Goal: Information Seeking & Learning: Learn about a topic

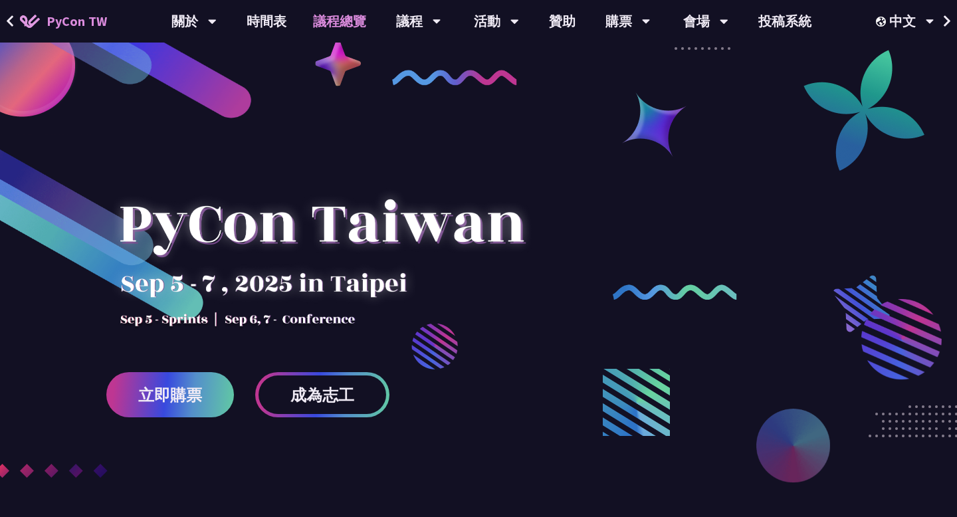
click at [348, 26] on link "議程總覽" at bounding box center [340, 21] width 80 height 43
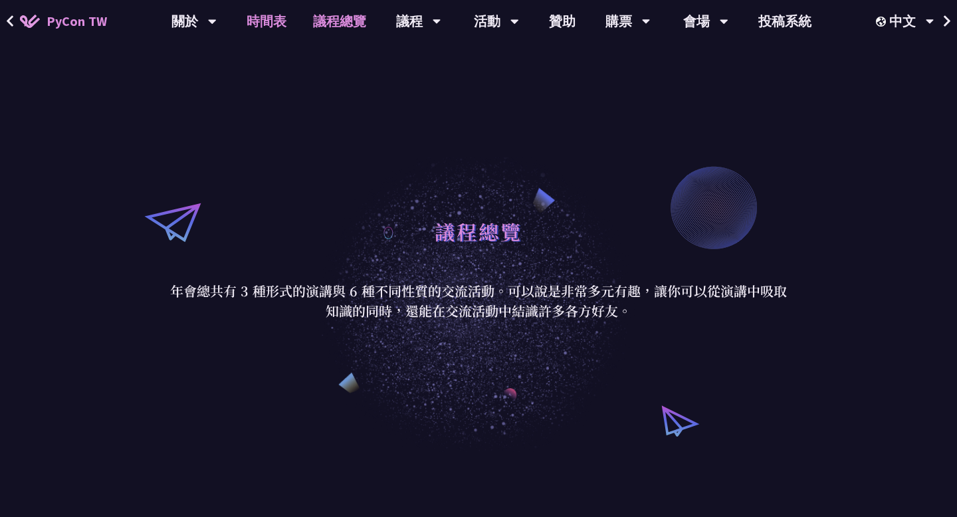
click at [277, 25] on link "時間表" at bounding box center [266, 21] width 66 height 43
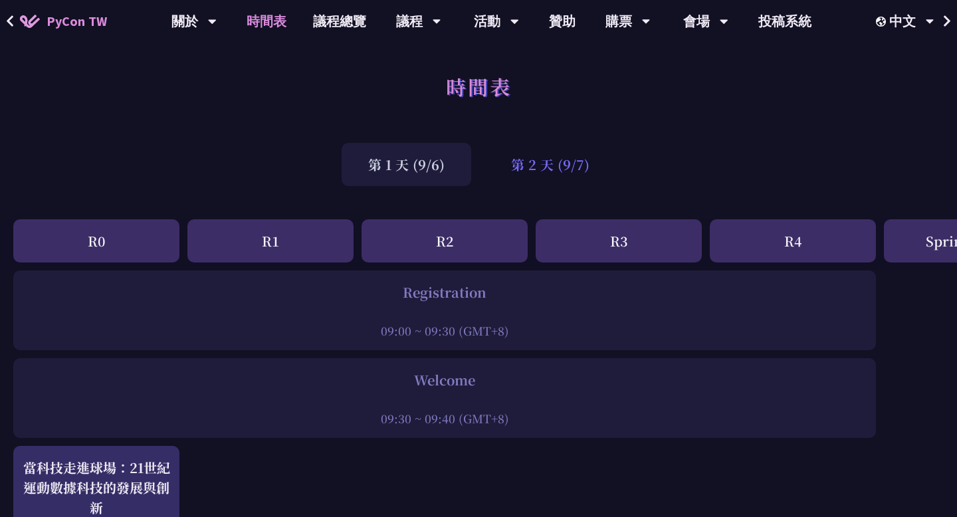
click at [549, 143] on div "第 2 天 (9/7)" at bounding box center [551, 164] width 132 height 43
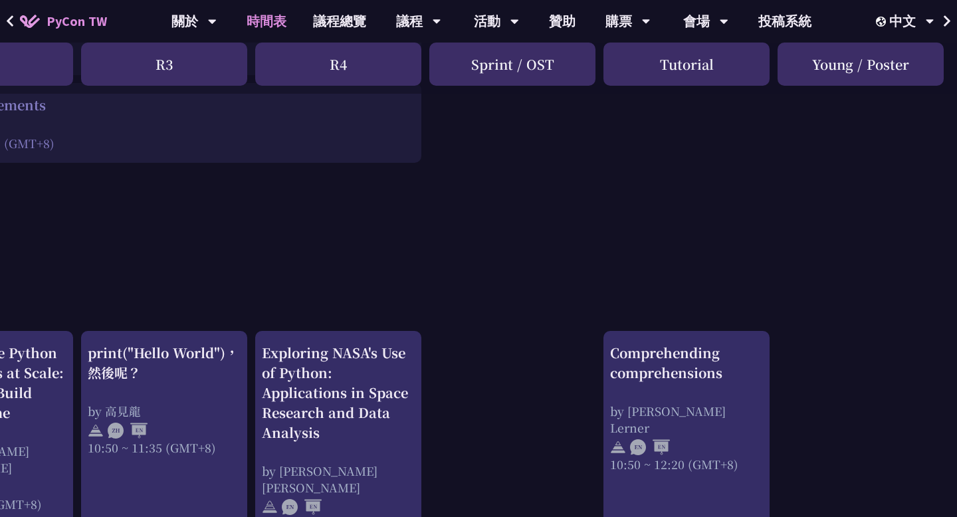
scroll to position [275, 0]
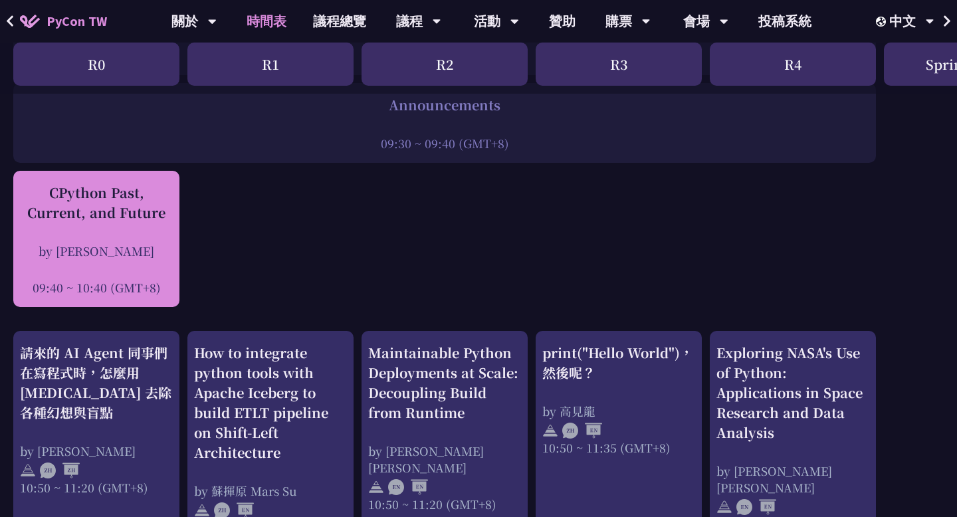
click at [90, 229] on div "CPython Past, Current, and Future by [PERSON_NAME] 09:40 ~ 10:40 (GMT+8)" at bounding box center [96, 239] width 153 height 113
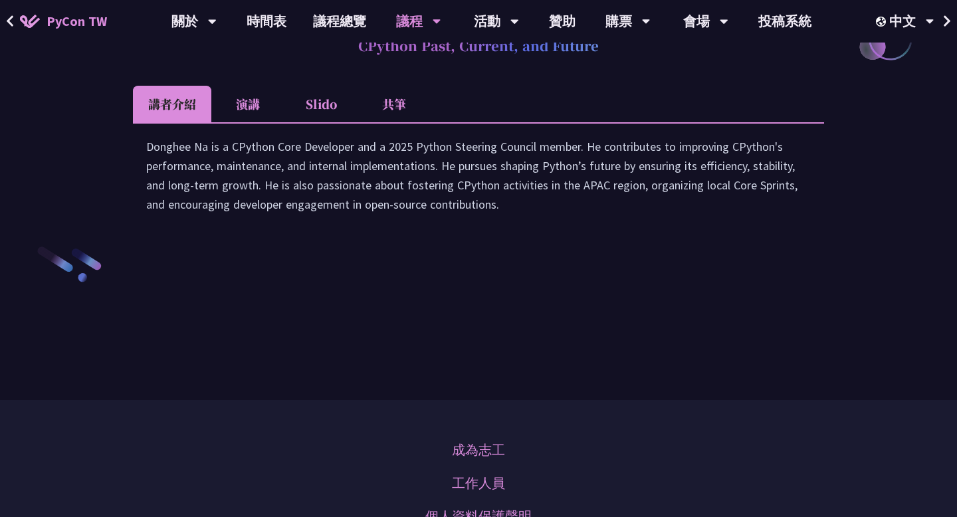
scroll to position [1913, 0]
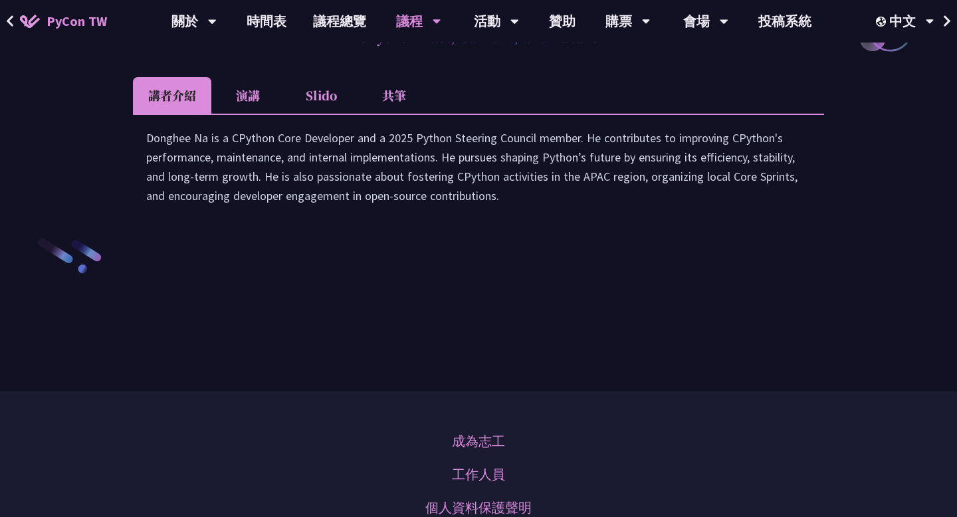
click at [333, 114] on li "Slido" at bounding box center [320, 95] width 73 height 37
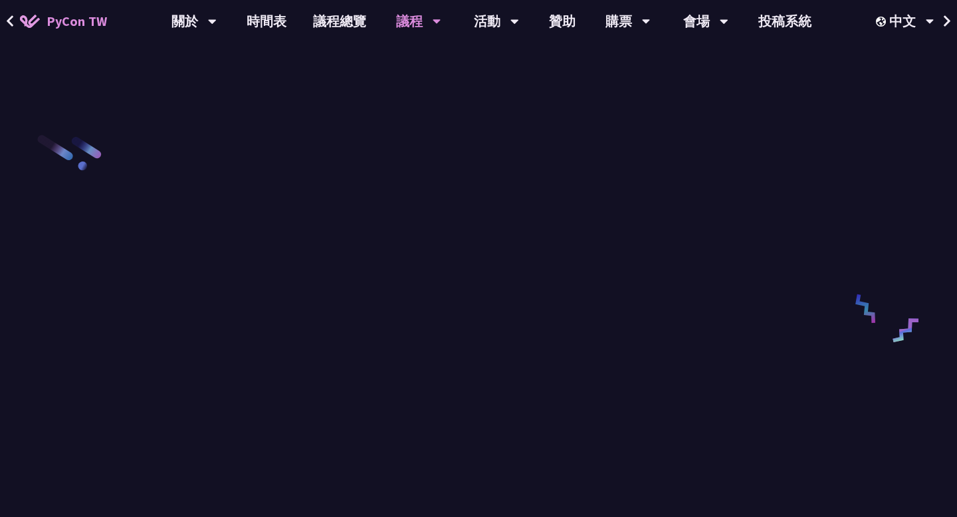
scroll to position [2015, 0]
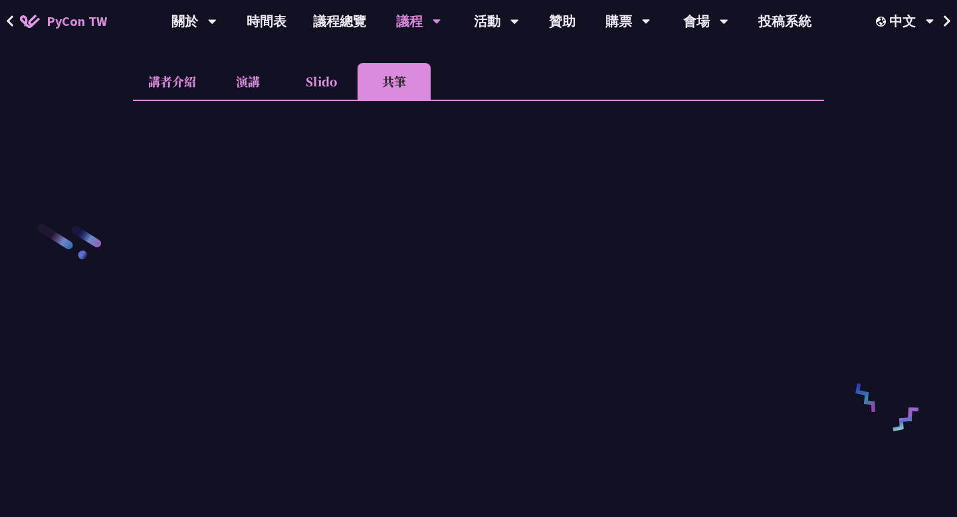
click at [324, 100] on li "Slido" at bounding box center [320, 81] width 73 height 37
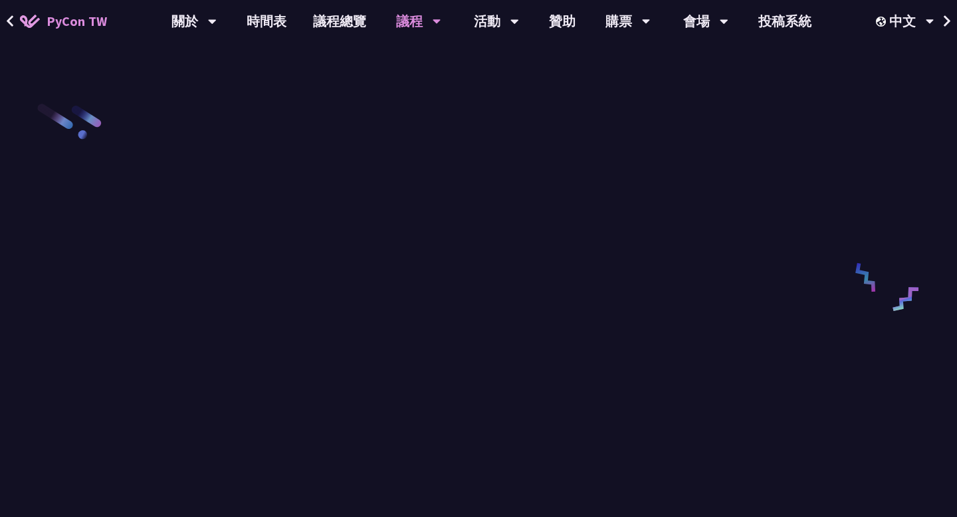
scroll to position [2043, 0]
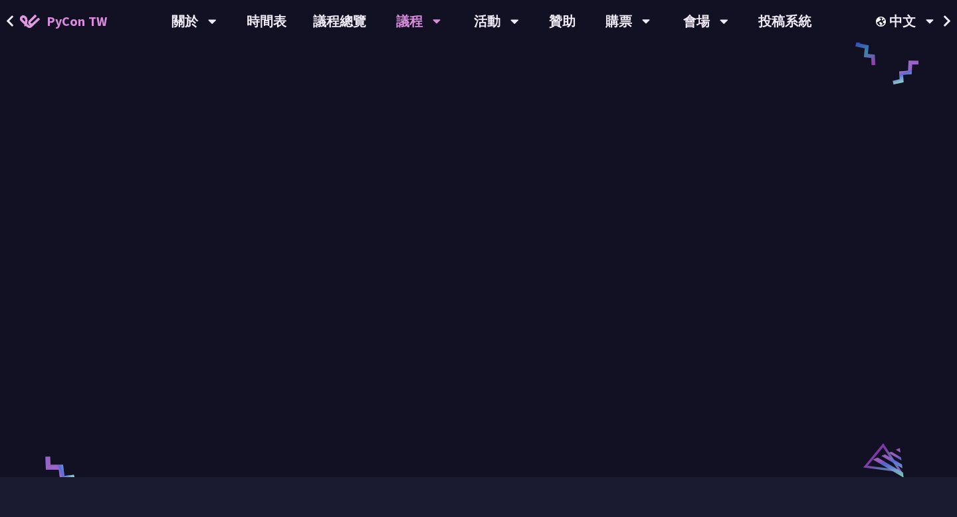
scroll to position [1981, 0]
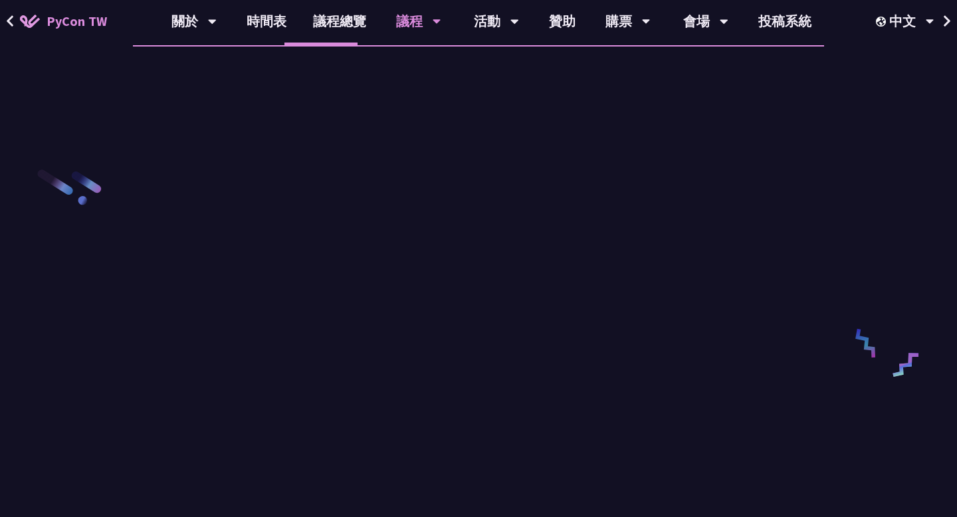
click at [249, 45] on li "演講" at bounding box center [247, 27] width 73 height 37
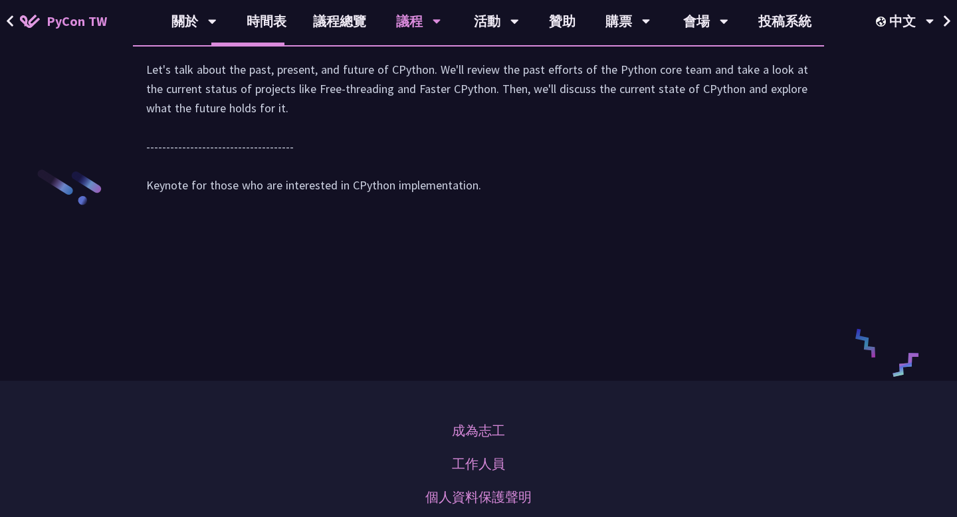
click at [190, 45] on li "講者介紹" at bounding box center [172, 27] width 78 height 37
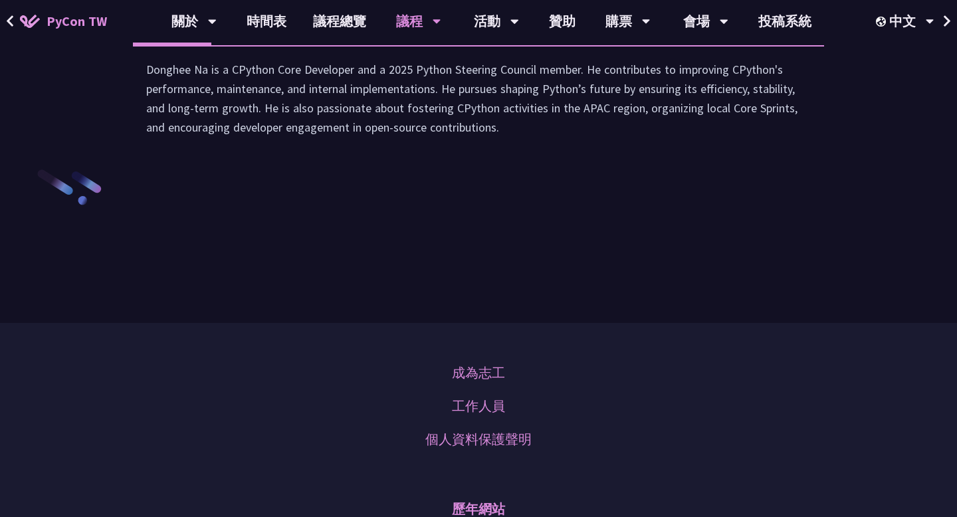
click at [261, 45] on li "演講" at bounding box center [247, 27] width 73 height 37
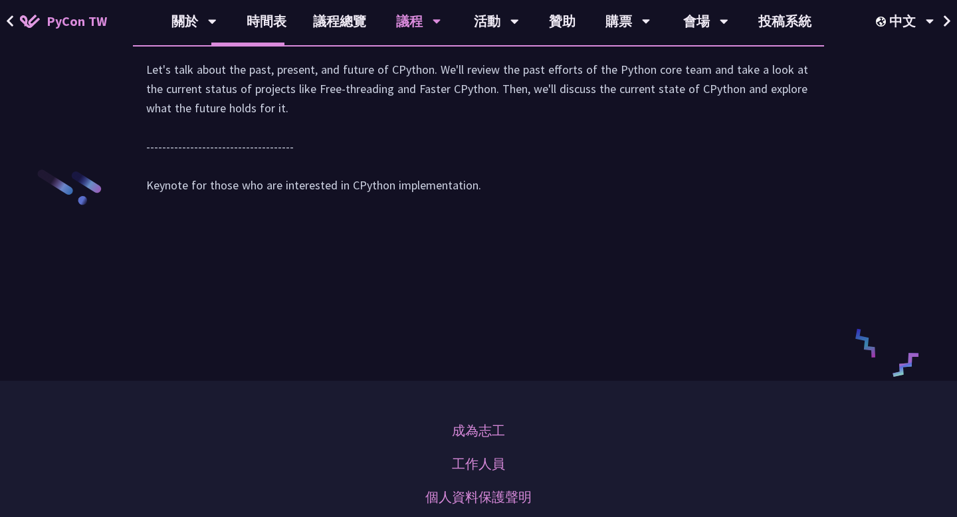
click at [340, 45] on li "Slido" at bounding box center [320, 27] width 73 height 37
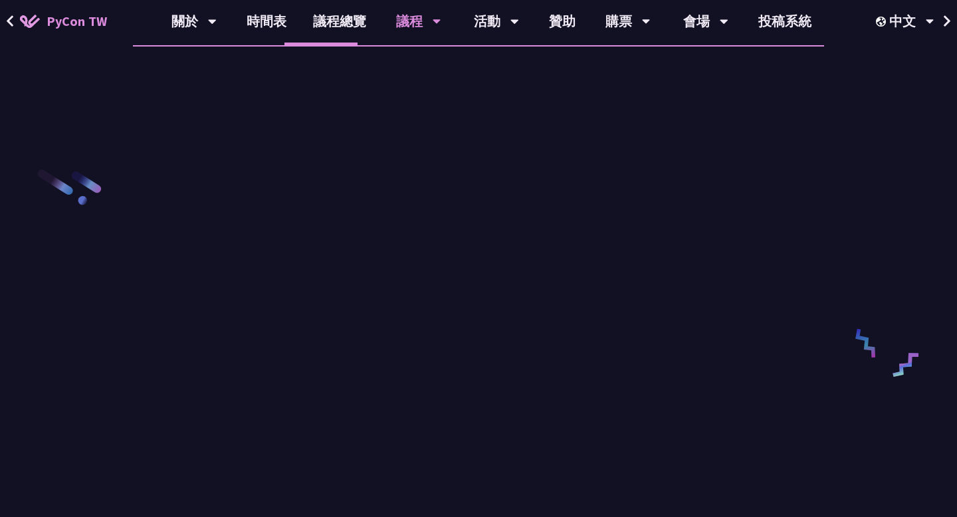
click at [416, 45] on li "共筆" at bounding box center [394, 27] width 73 height 37
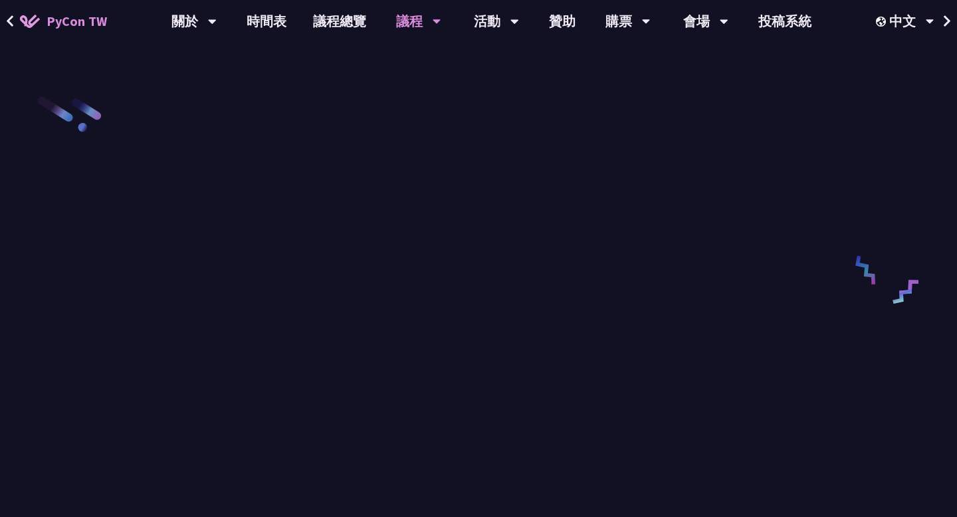
scroll to position [1968, 0]
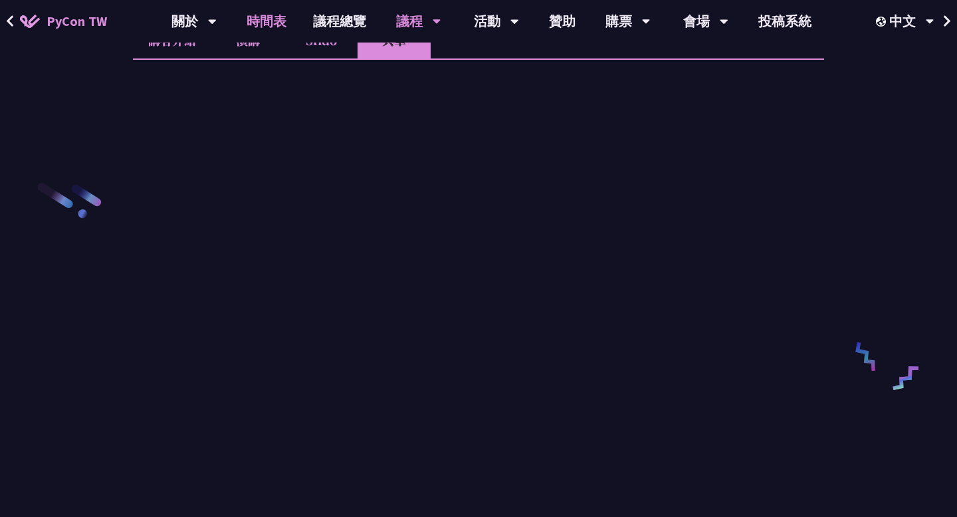
click at [257, 19] on link "時間表" at bounding box center [266, 21] width 66 height 43
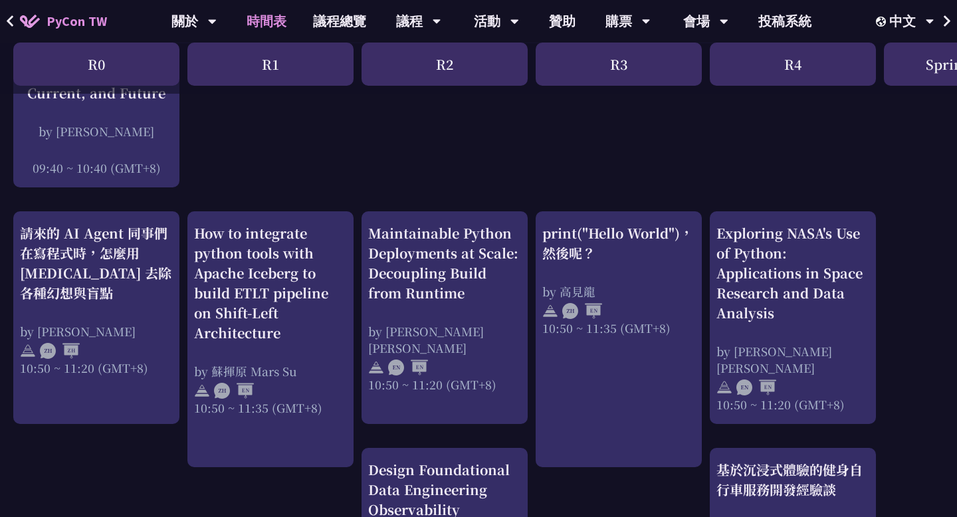
scroll to position [447, 0]
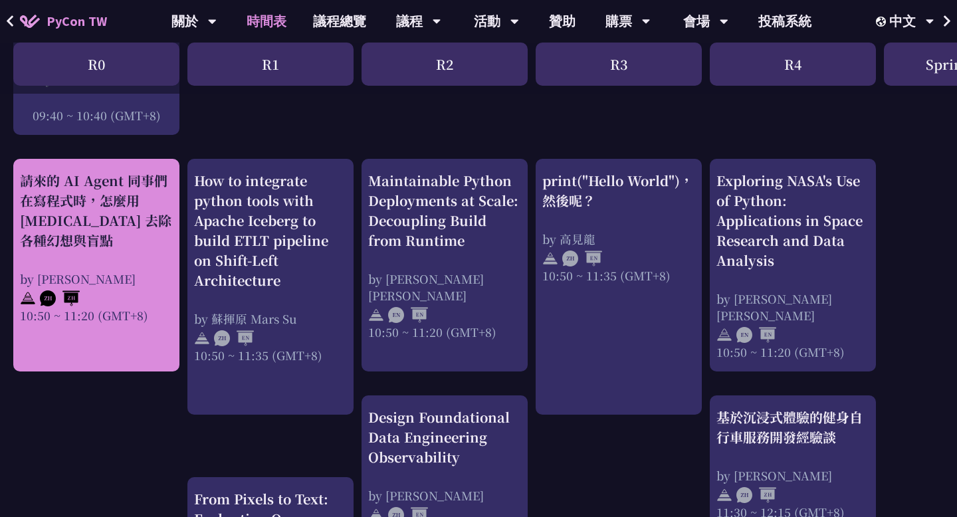
click at [98, 255] on div "請來的 AI Agent 同事們在寫程式時，怎麼用 [MEDICAL_DATA] 去除各種幻想與盲點 by [PERSON_NAME] 10:50 ~ 11:…" at bounding box center [96, 247] width 153 height 153
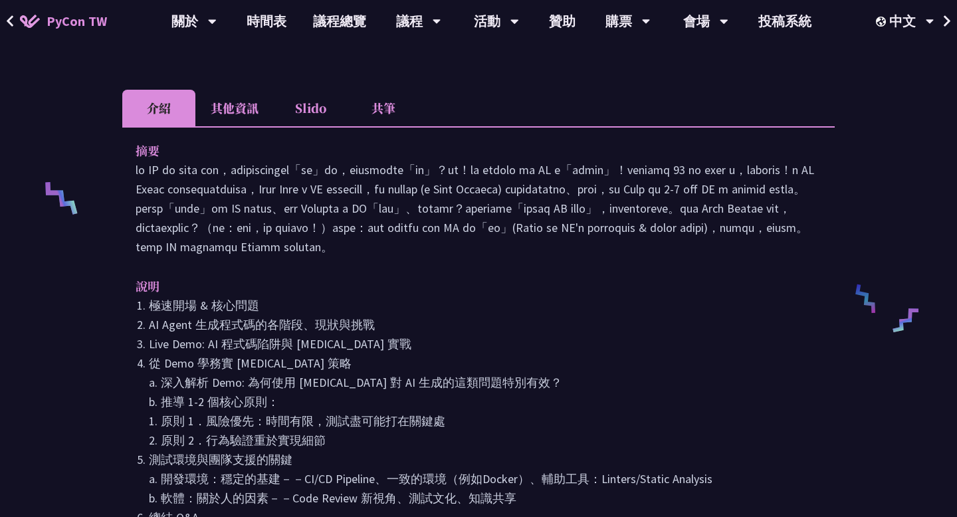
scroll to position [516, 0]
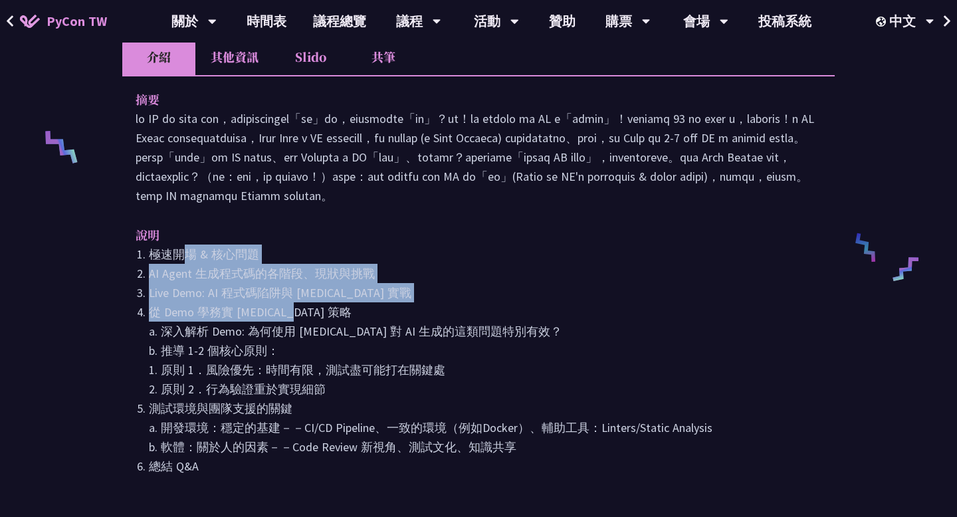
drag, startPoint x: 182, startPoint y: 264, endPoint x: 302, endPoint y: 327, distance: 135.3
click at [302, 327] on ol "極速開場 & 核心問題 AI Agent 生成程式碼的各階段、現狀與挑戰 Live Demo: AI 程式碼陷阱與 [MEDICAL_DATA] 實戰 從 D…" at bounding box center [479, 360] width 686 height 231
click at [302, 327] on li "從 Demo 學務實 [MEDICAL_DATA] 策略 a. 深入解析 Demo: 為何使用 [MEDICAL_DATA] 對 AI 生成的這類問題特別有效…" at bounding box center [485, 350] width 673 height 96
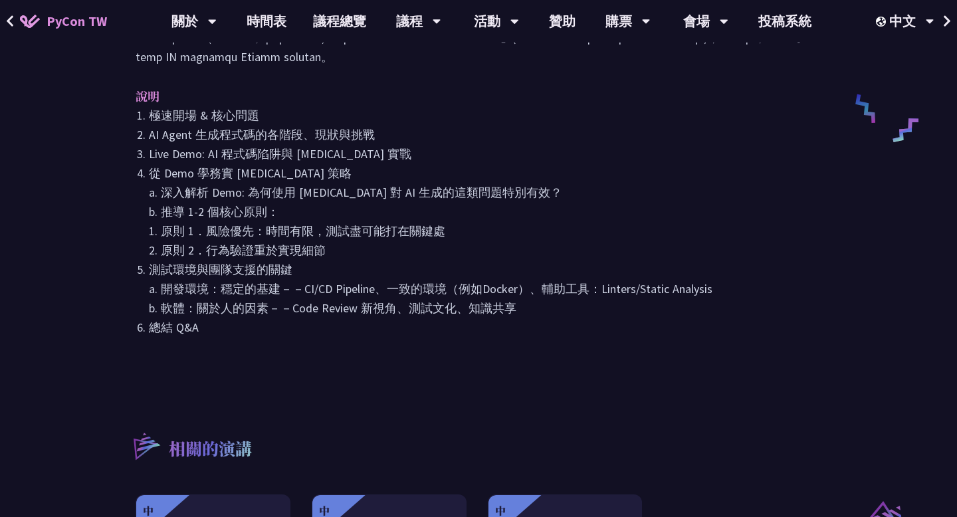
scroll to position [657, 0]
drag, startPoint x: 211, startPoint y: 195, endPoint x: 356, endPoint y: 233, distance: 149.1
click at [356, 233] on li "從 Demo 學務實 [MEDICAL_DATA] 策略 a. 深入解析 Demo: 為何使用 [MEDICAL_DATA] 對 AI 生成的這類問題特別有效…" at bounding box center [485, 210] width 673 height 96
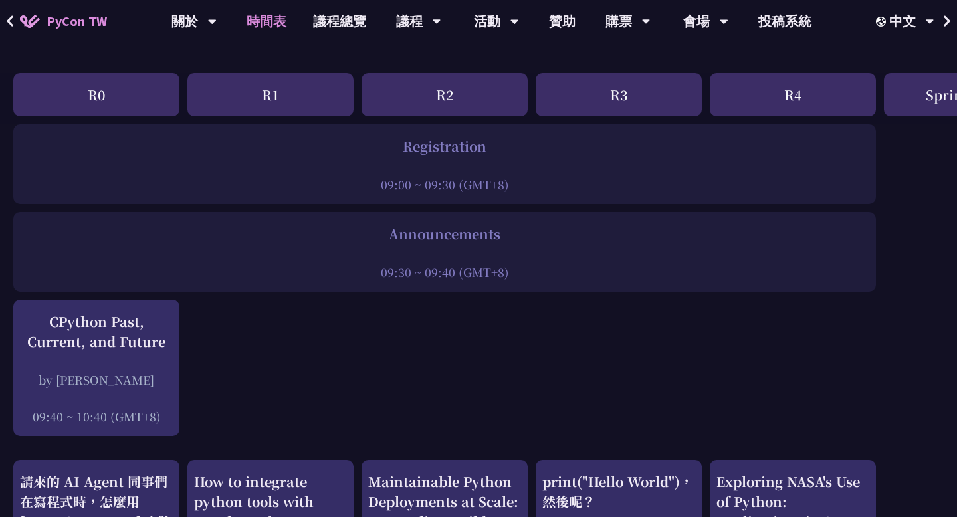
scroll to position [156, 0]
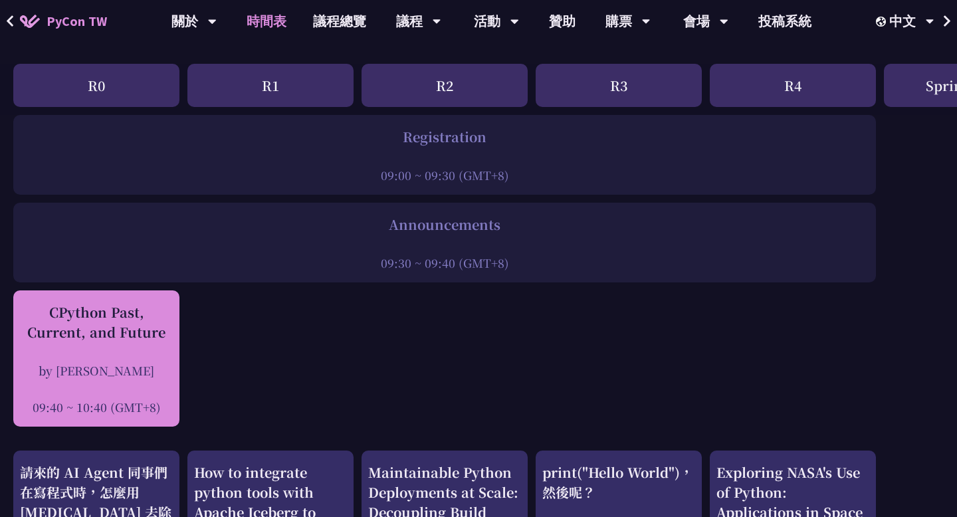
click at [155, 372] on div "by [PERSON_NAME]" at bounding box center [96, 370] width 153 height 17
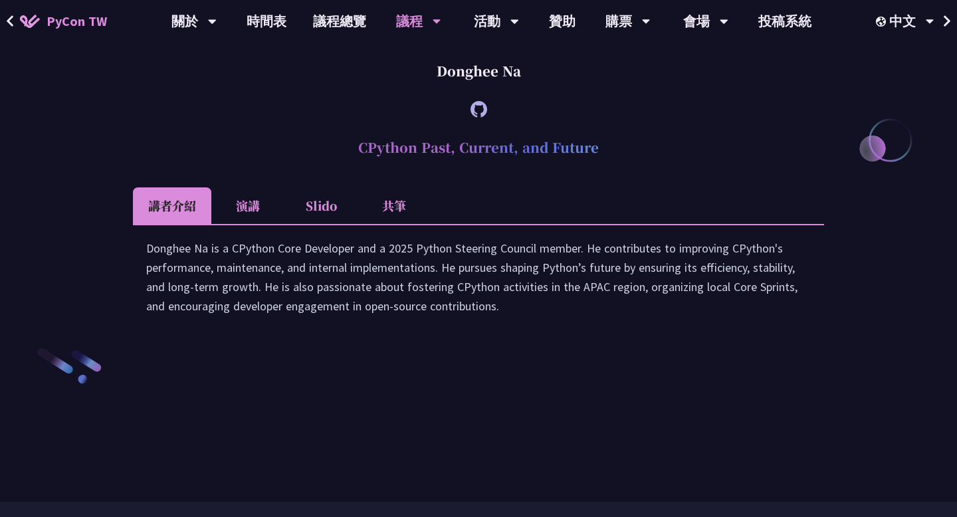
scroll to position [1775, 0]
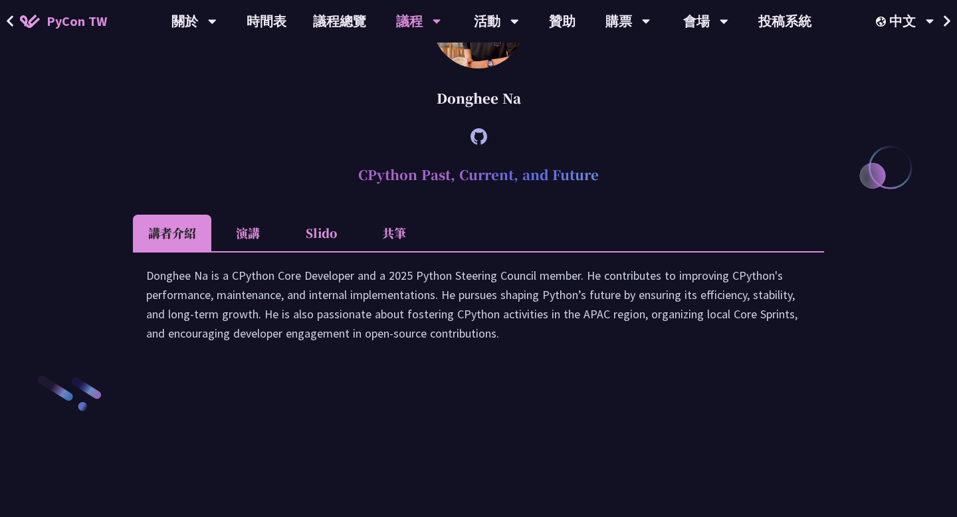
drag, startPoint x: 430, startPoint y: 212, endPoint x: 539, endPoint y: 214, distance: 109.0
click at [539, 118] on div "Donghee Na" at bounding box center [478, 98] width 691 height 40
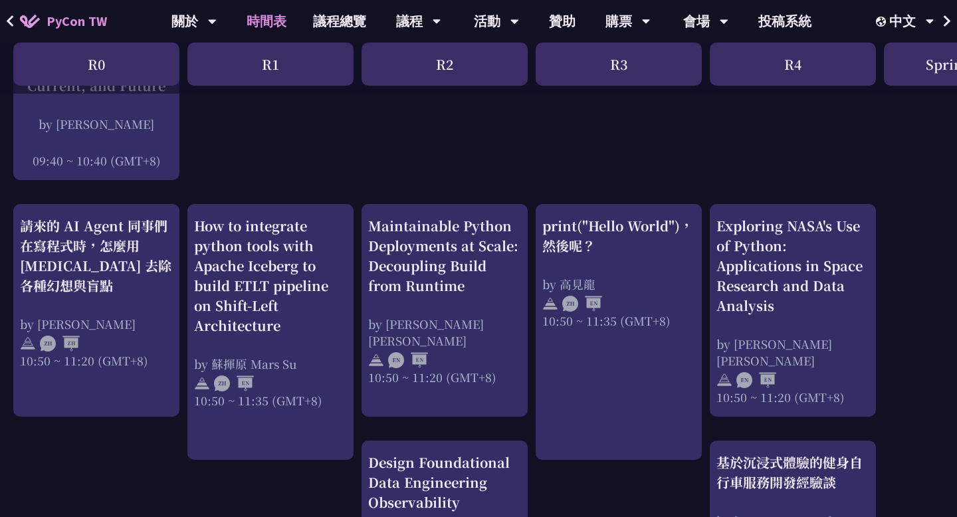
scroll to position [430, 0]
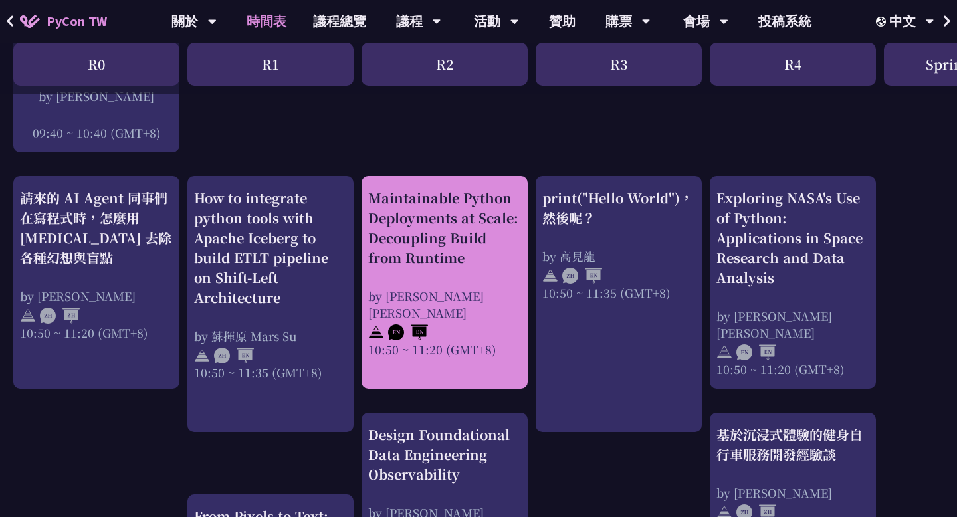
click at [463, 255] on div "Maintainable Python Deployments at Scale: Decoupling Build from Runtime" at bounding box center [444, 228] width 153 height 80
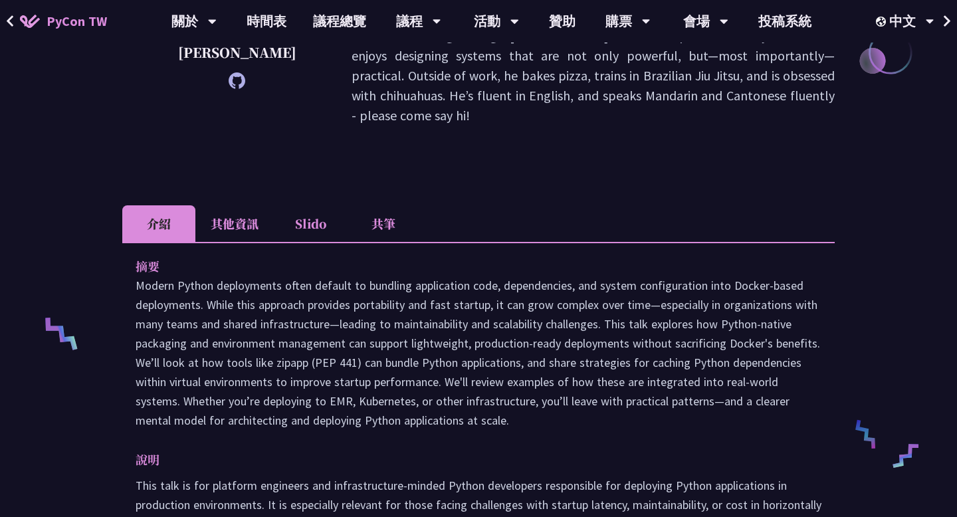
scroll to position [691, 0]
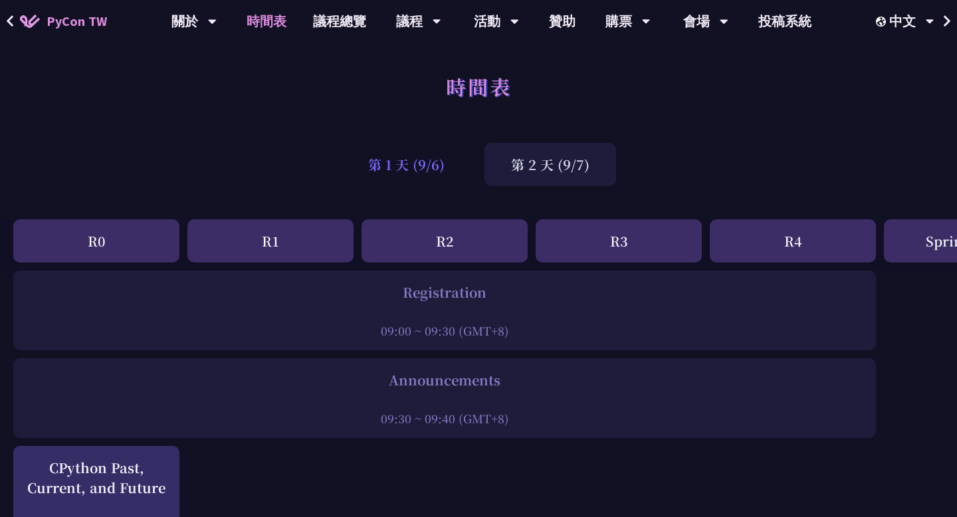
click at [413, 164] on div "第 1 天 (9/6)" at bounding box center [407, 164] width 130 height 43
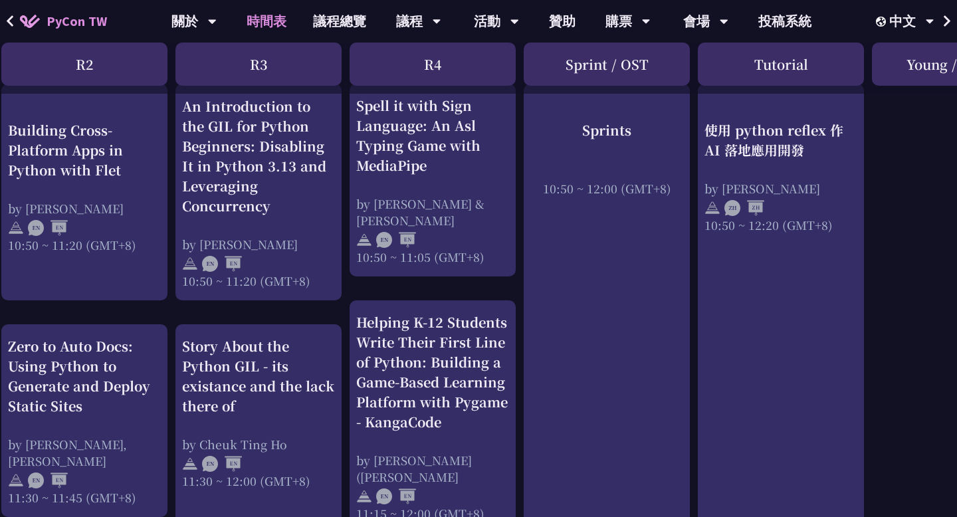
scroll to position [173, 360]
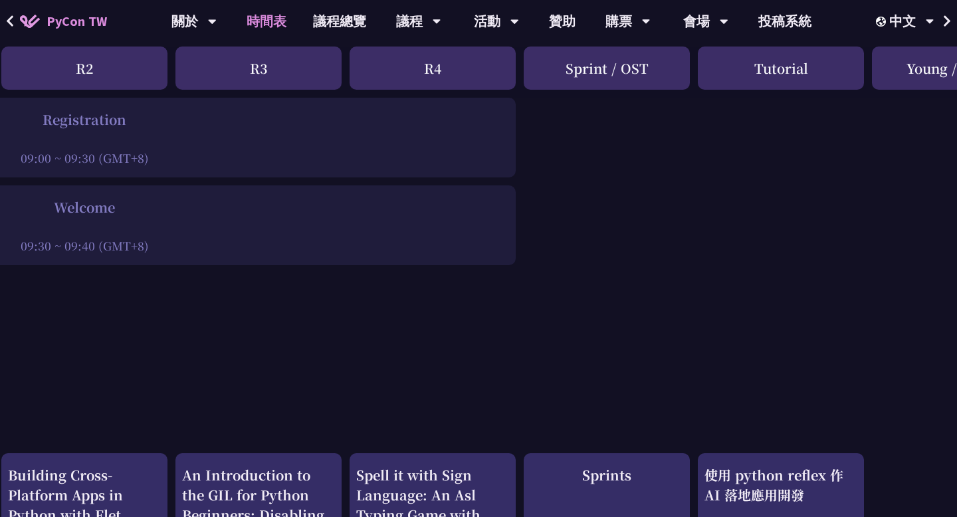
click at [267, 16] on link "時間表" at bounding box center [266, 21] width 66 height 43
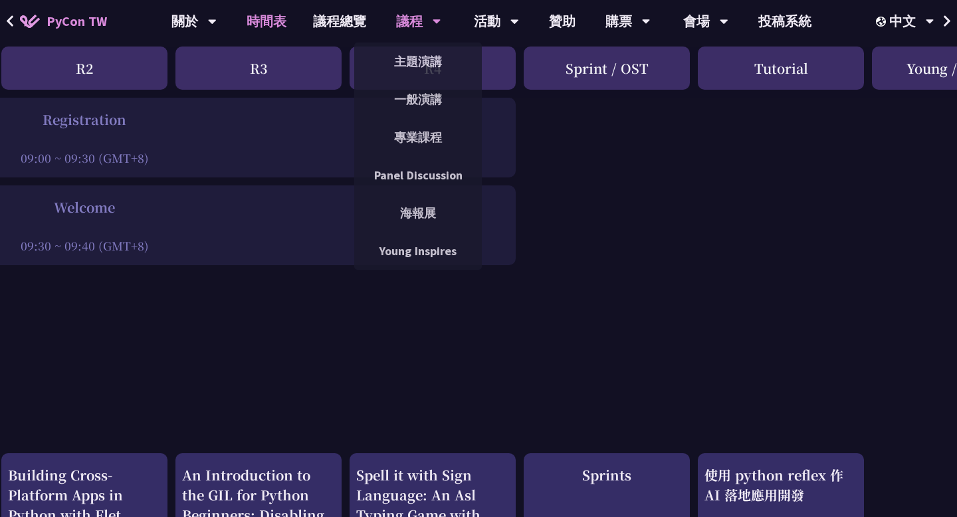
click at [415, 16] on div "議程" at bounding box center [418, 21] width 45 height 43
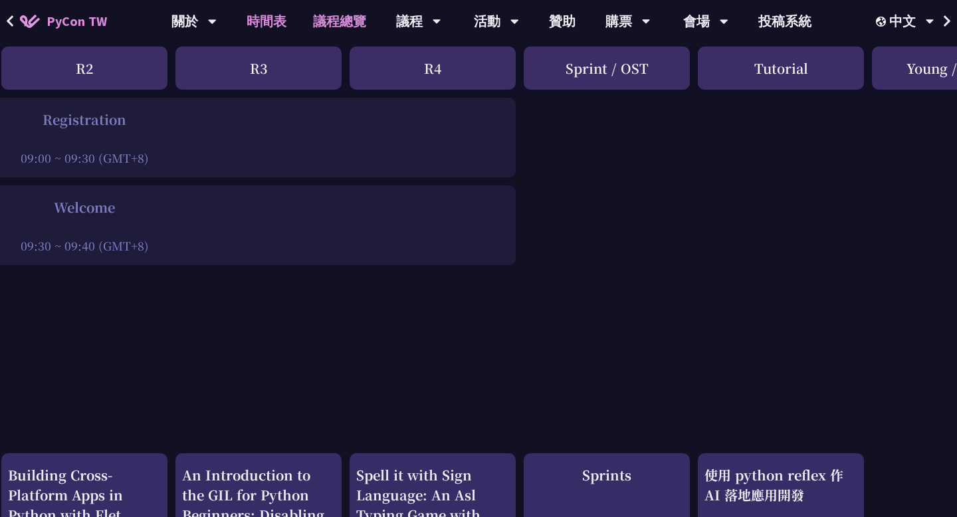
click at [349, 14] on link "議程總覽" at bounding box center [340, 21] width 80 height 43
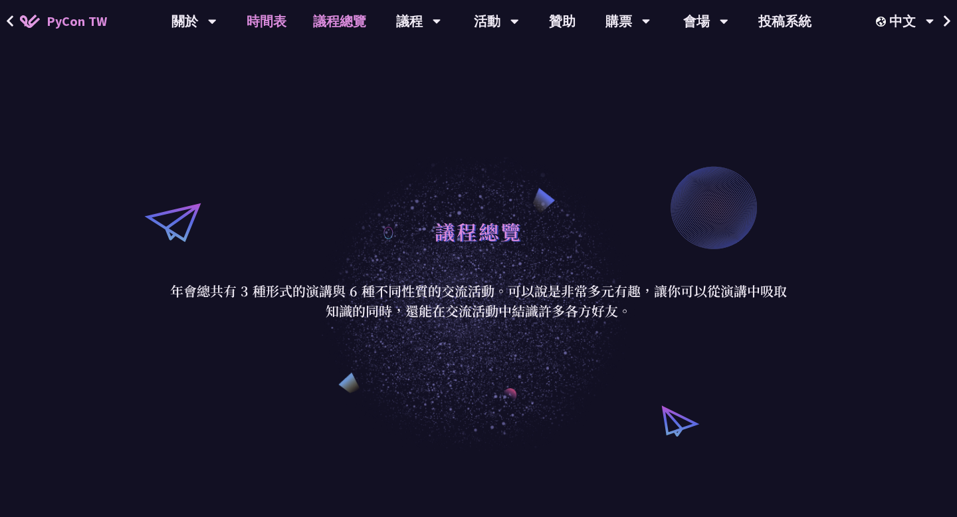
click at [275, 23] on link "時間表" at bounding box center [266, 21] width 66 height 43
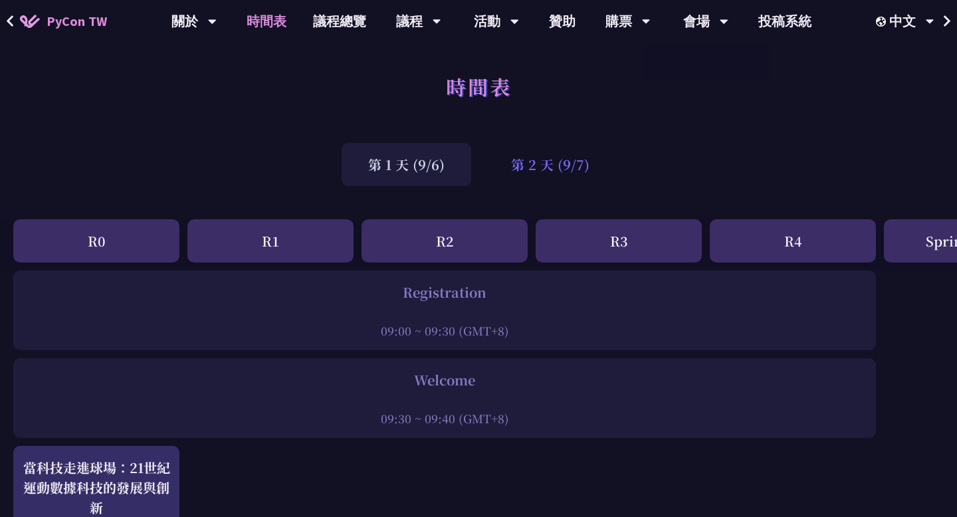
click at [550, 168] on div "第 2 天 (9/7)" at bounding box center [551, 164] width 132 height 43
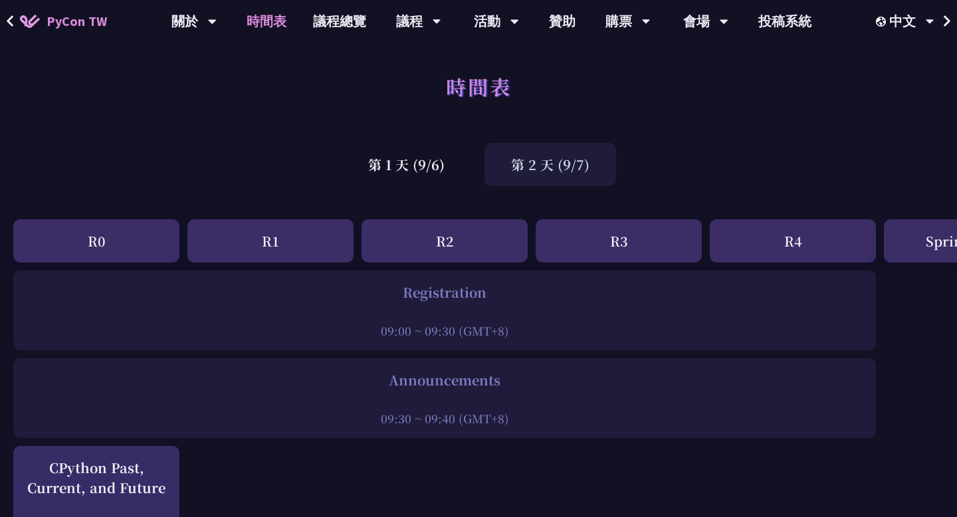
click at [451, 242] on div "R2" at bounding box center [445, 240] width 166 height 43
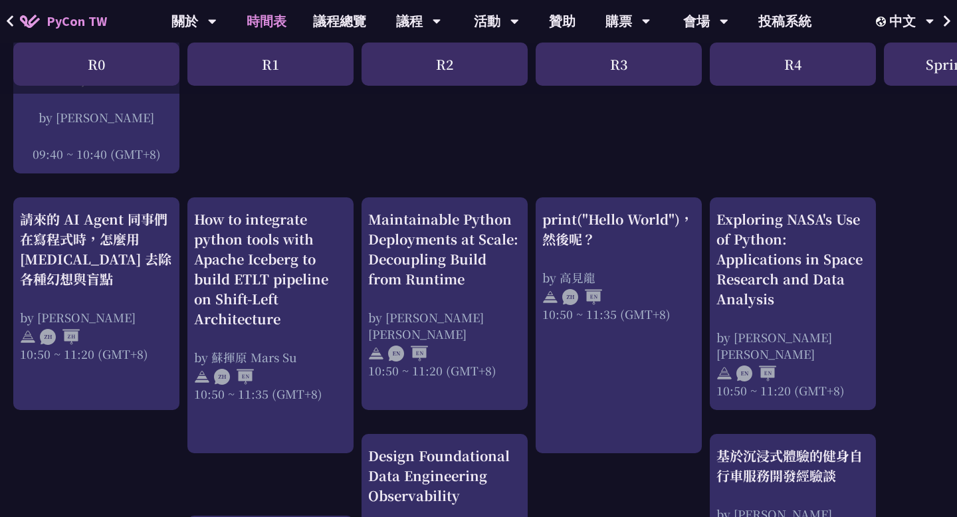
scroll to position [429, 0]
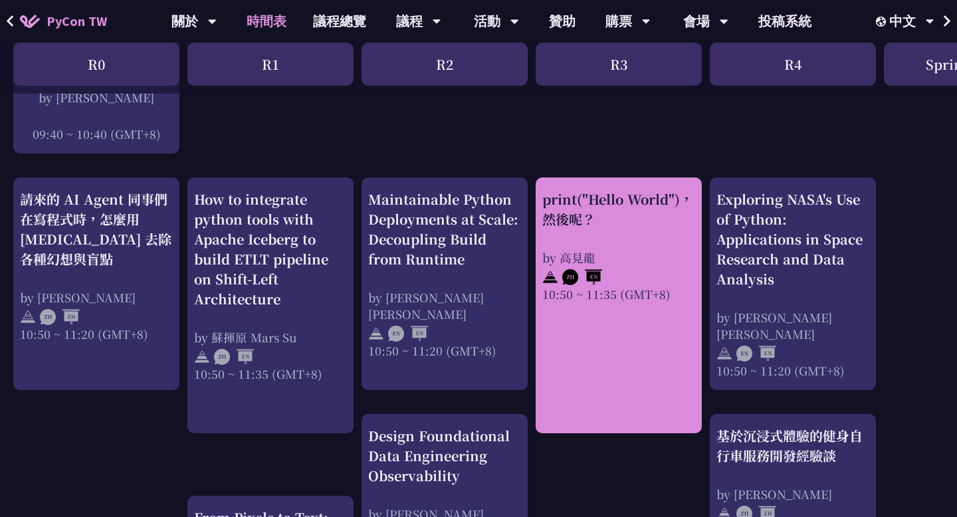
click at [582, 228] on div "print("Hello World")，然後呢？" at bounding box center [618, 209] width 153 height 40
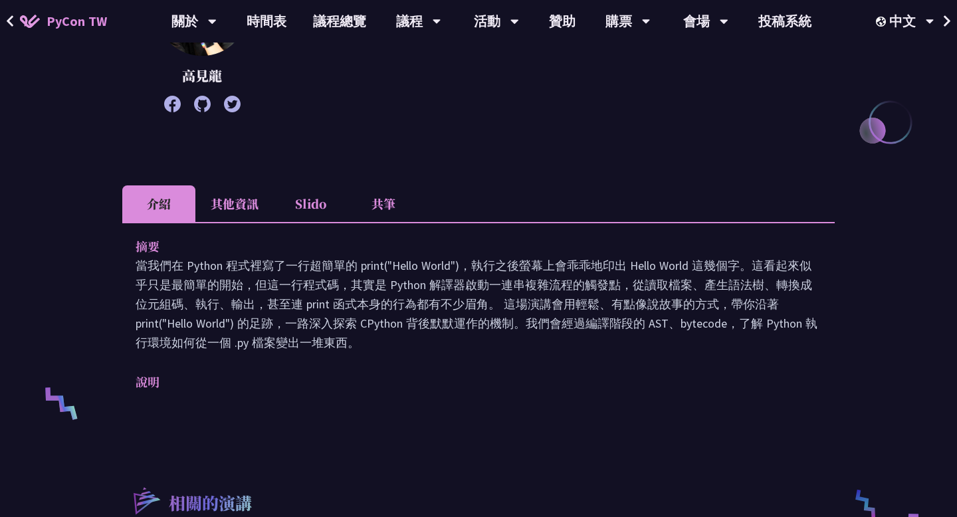
scroll to position [313, 0]
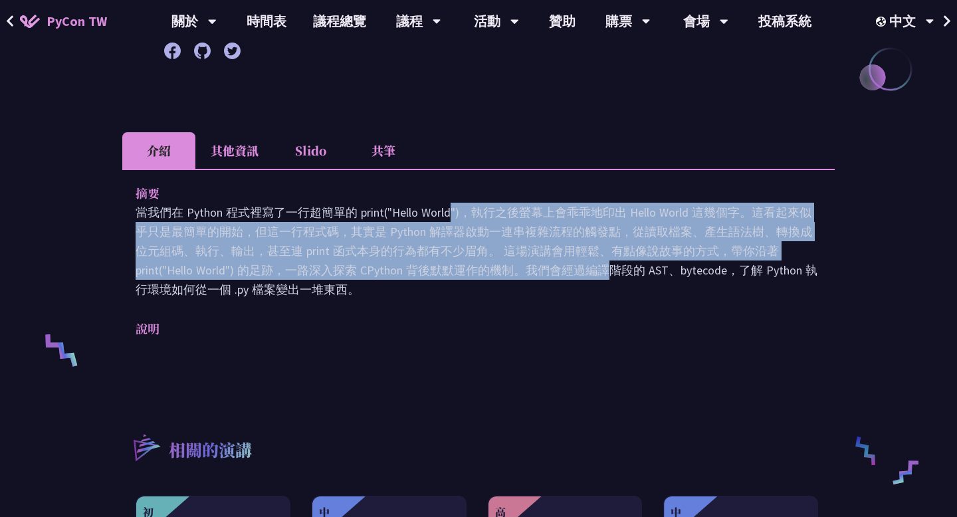
drag, startPoint x: 332, startPoint y: 213, endPoint x: 385, endPoint y: 275, distance: 81.1
click at [385, 275] on p "當我們在 Python 程式裡寫了一行超簡單的 print("Hello World")，執行之後螢幕上會乖乖地印出 Hello World 這幾個字。這看起…" at bounding box center [479, 251] width 686 height 96
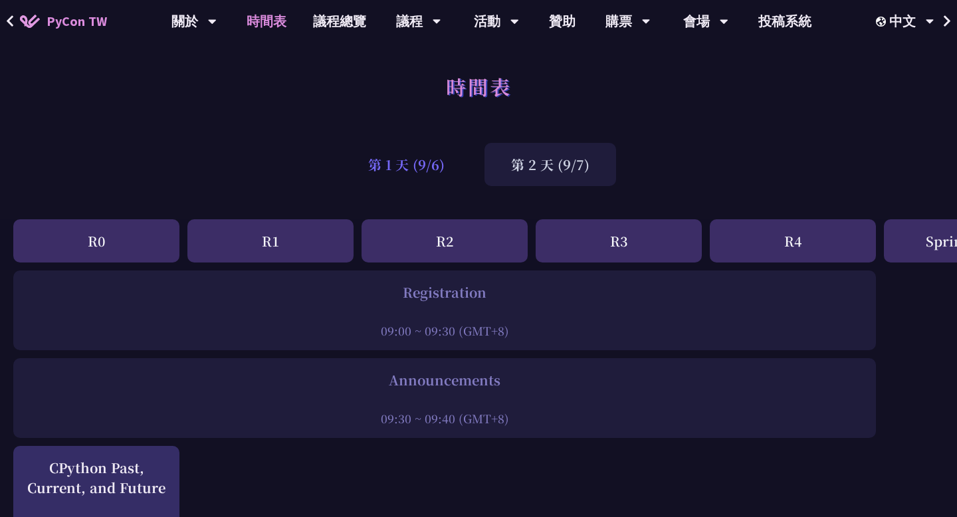
click at [421, 152] on div "第 1 天 (9/6)" at bounding box center [407, 164] width 130 height 43
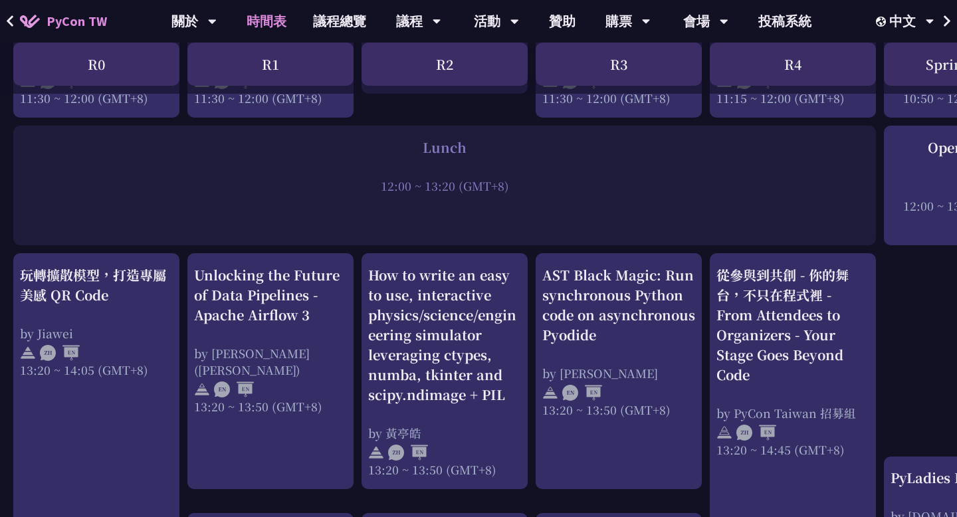
scroll to position [979, 0]
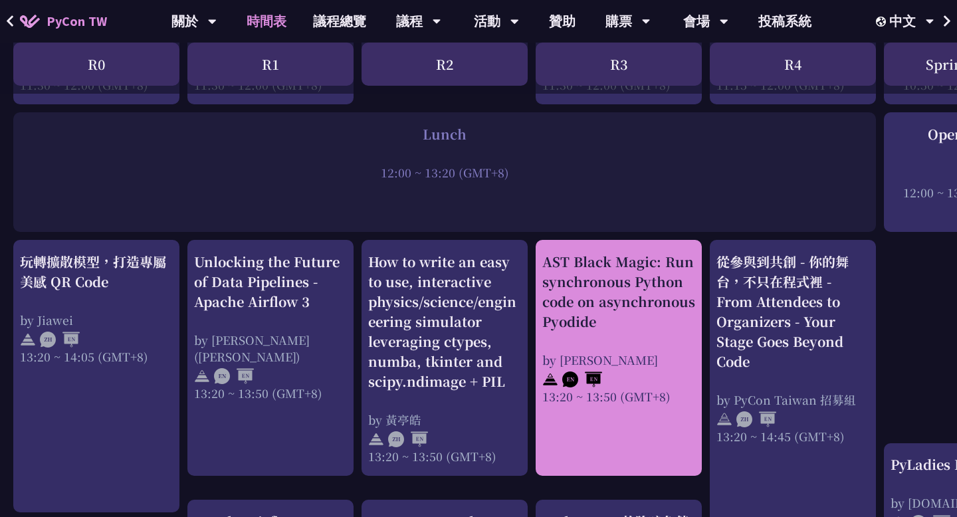
click at [615, 336] on div "AST Black Magic: Run synchronous Python code on asynchronous Pyodide by [PERSON…" at bounding box center [618, 328] width 153 height 153
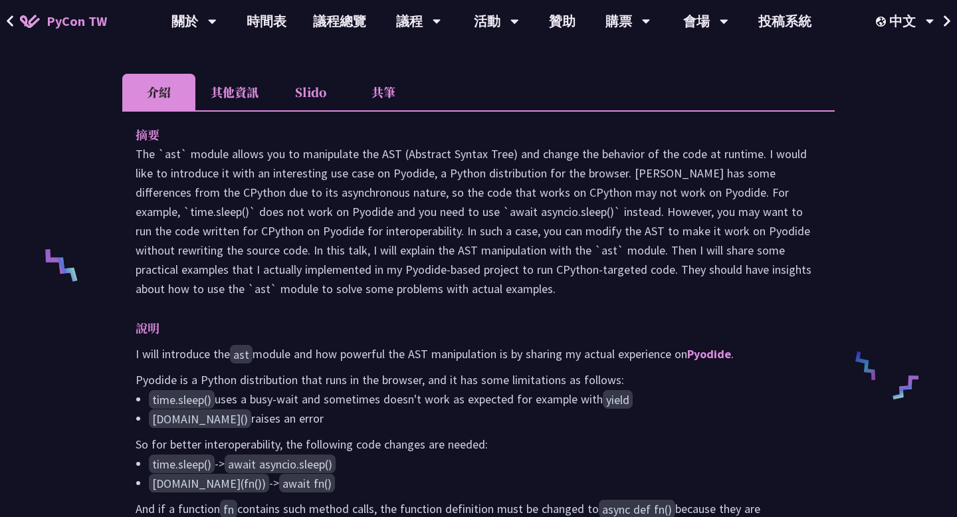
scroll to position [396, 0]
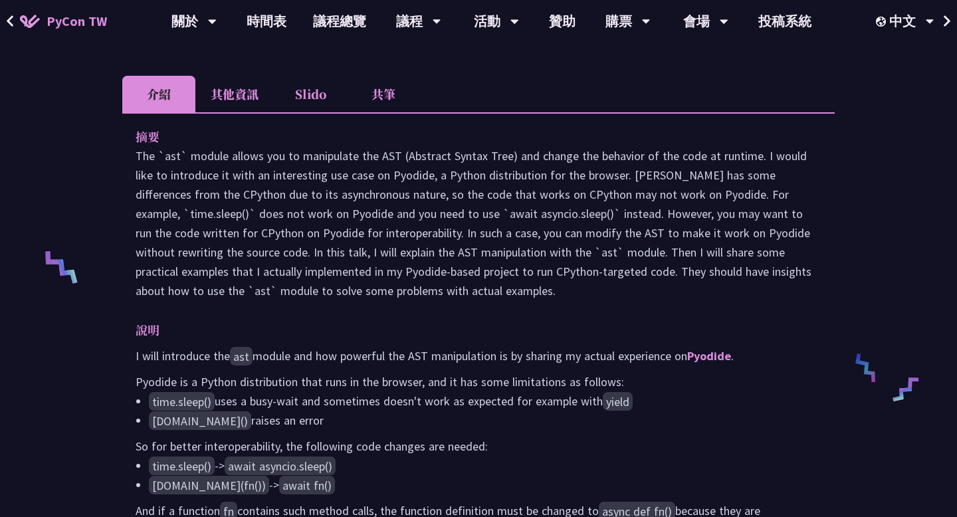
click at [247, 108] on li "其他資訊" at bounding box center [234, 94] width 78 height 37
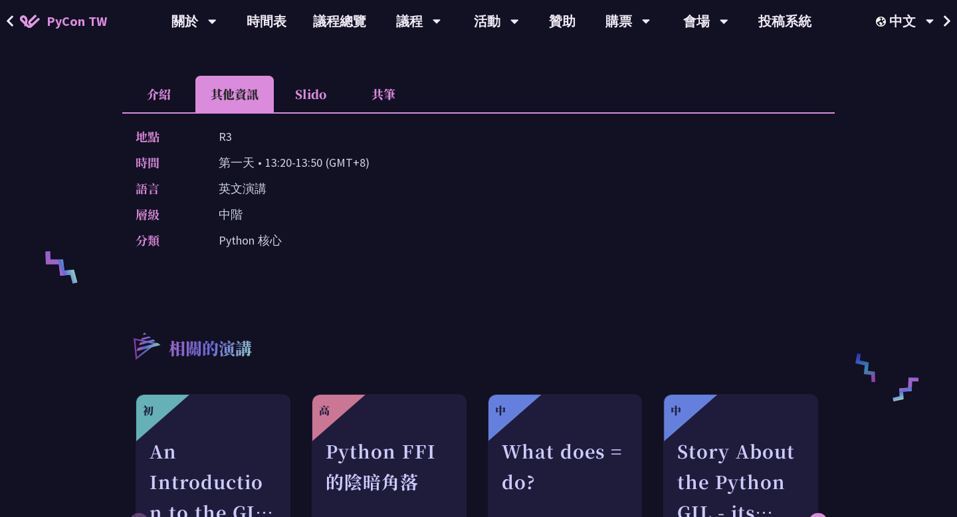
click at [163, 108] on li "介紹" at bounding box center [158, 94] width 73 height 37
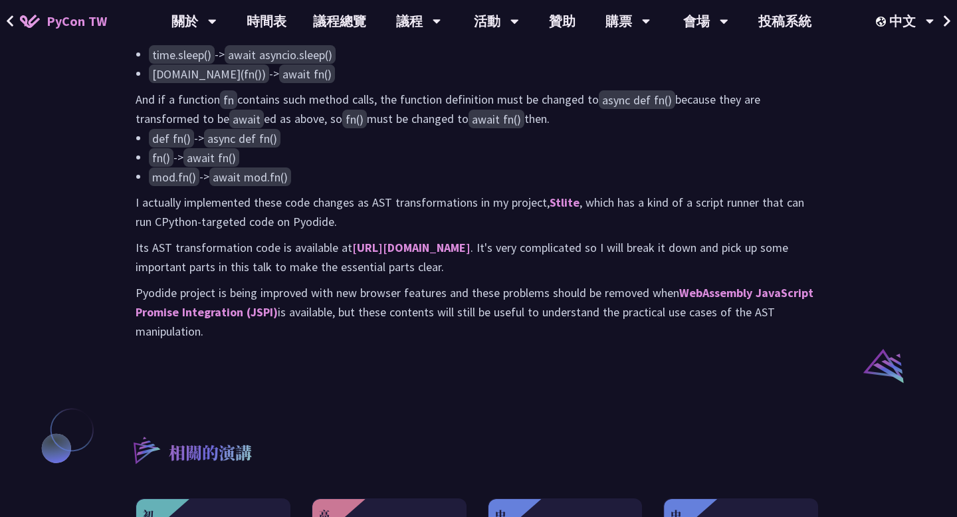
scroll to position [899, 0]
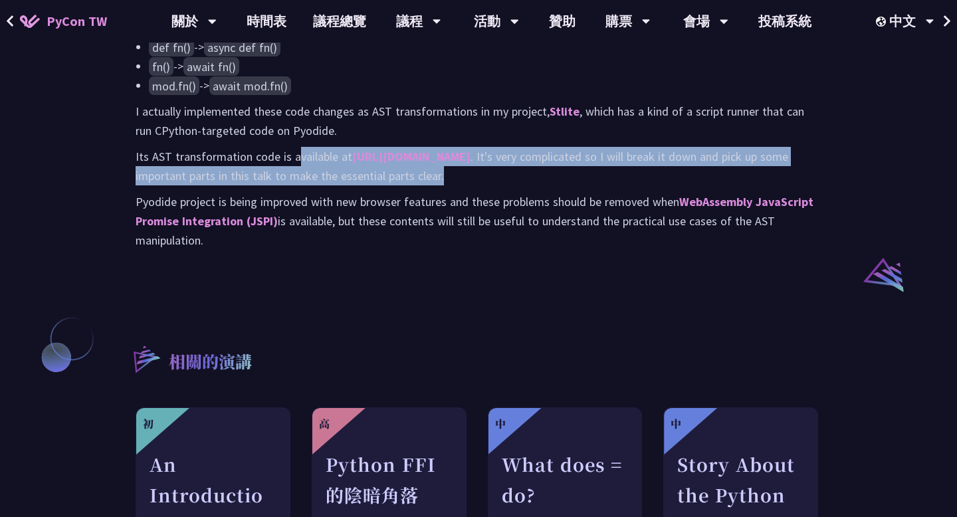
drag, startPoint x: 296, startPoint y: 181, endPoint x: 334, endPoint y: 207, distance: 46.5
click at [334, 185] on p "Its AST transformation code is available at [URL][DOMAIN_NAME] . It's very comp…" at bounding box center [479, 166] width 686 height 39
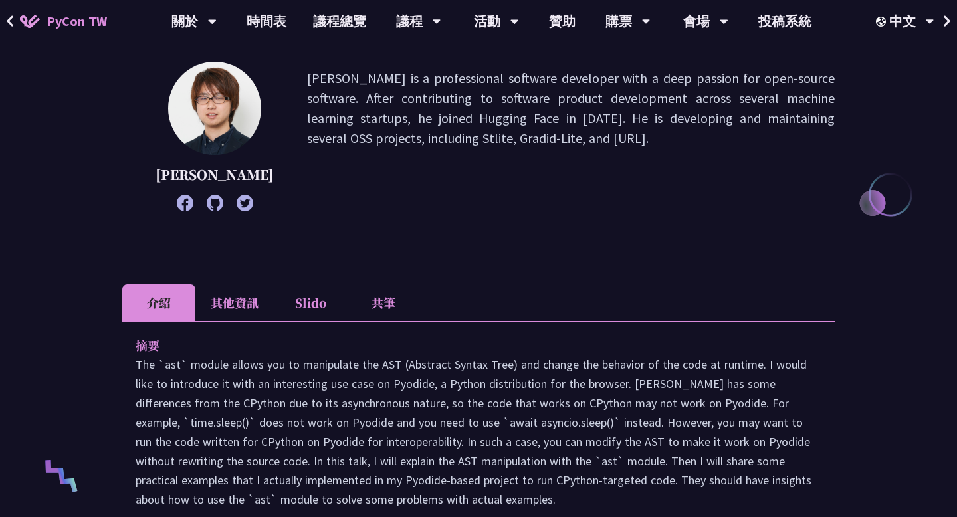
scroll to position [61, 0]
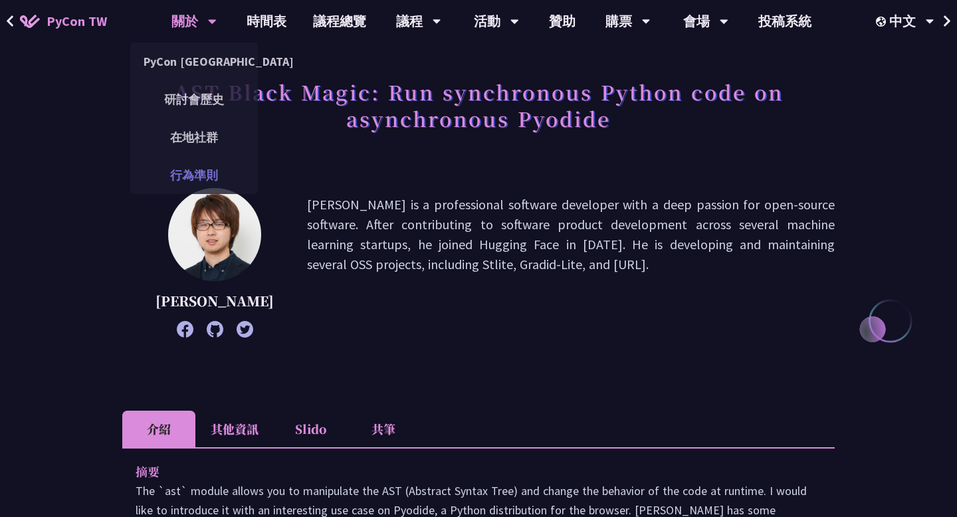
click at [211, 163] on link "行為準則" at bounding box center [194, 175] width 128 height 31
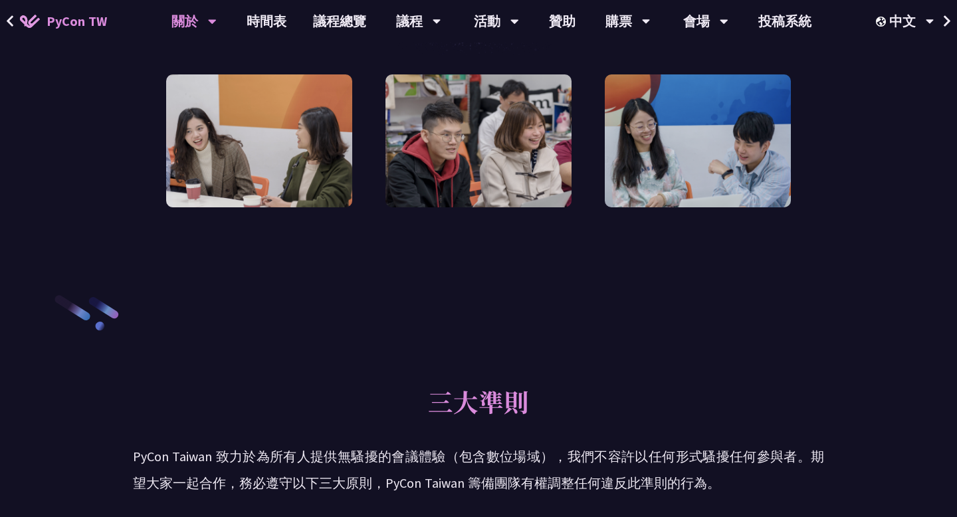
scroll to position [749, 0]
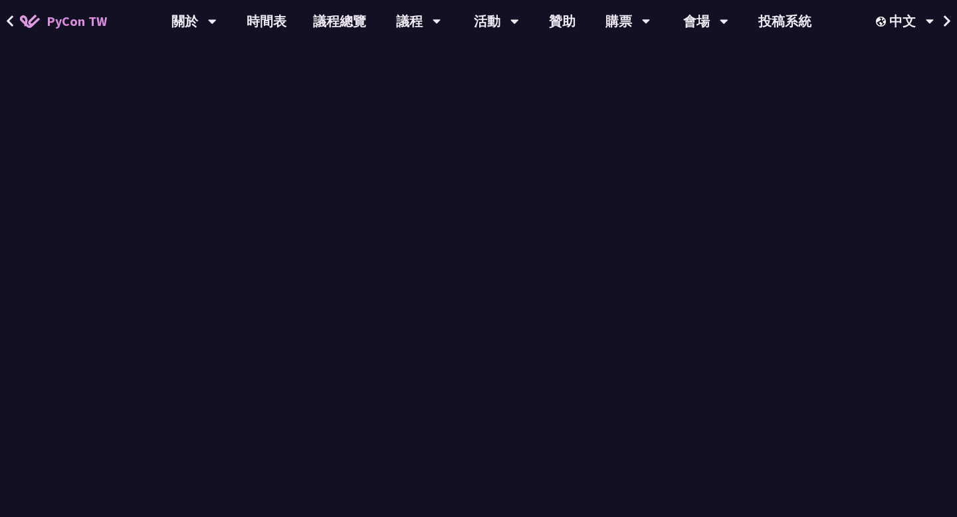
scroll to position [61, 0]
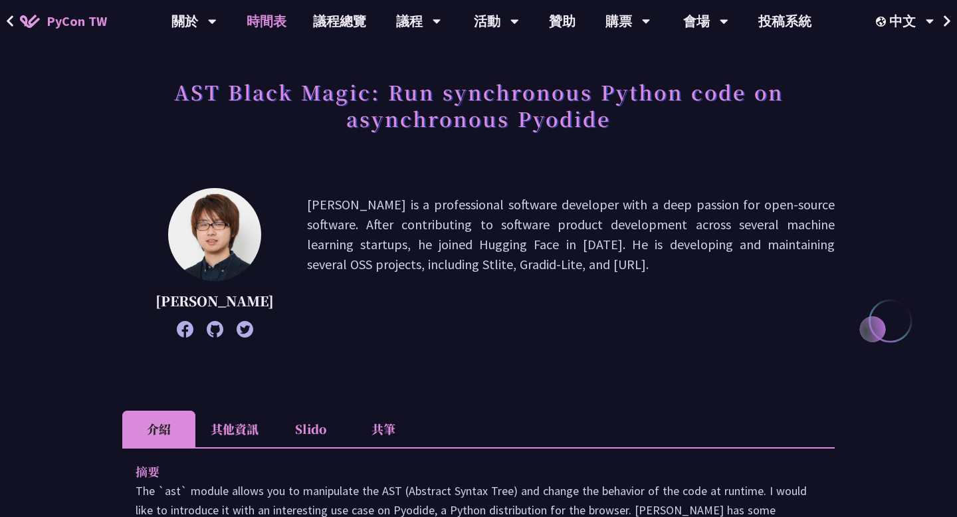
click at [274, 18] on link "時間表" at bounding box center [266, 21] width 66 height 43
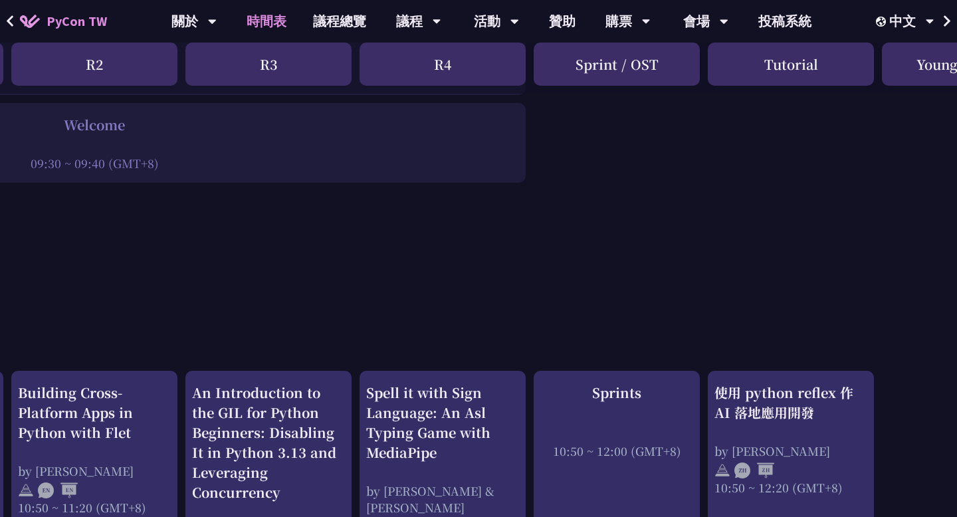
scroll to position [465, 350]
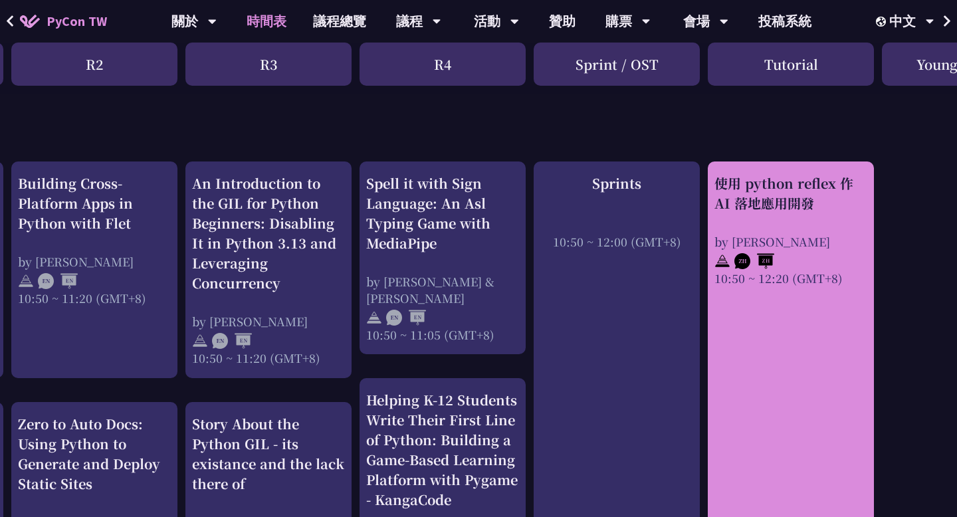
click at [814, 234] on div "by [PERSON_NAME]" at bounding box center [791, 241] width 153 height 17
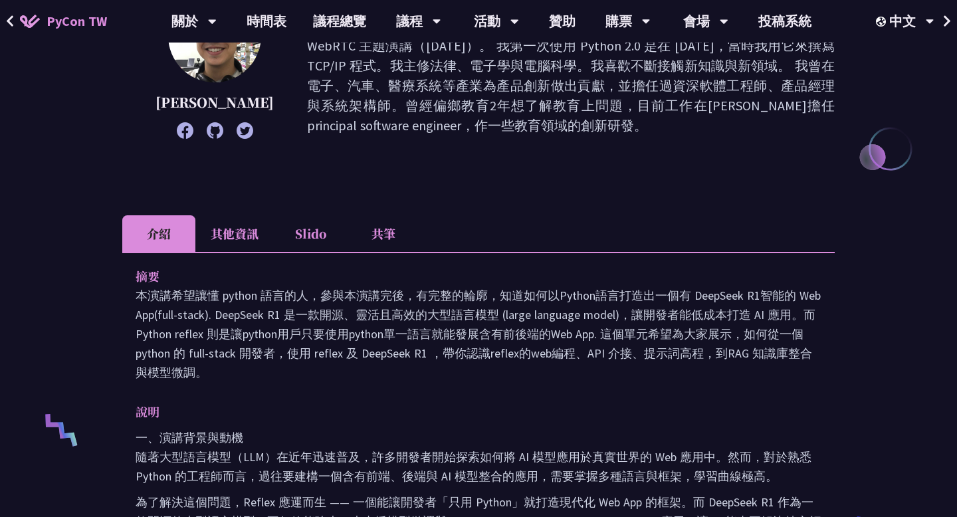
scroll to position [290, 0]
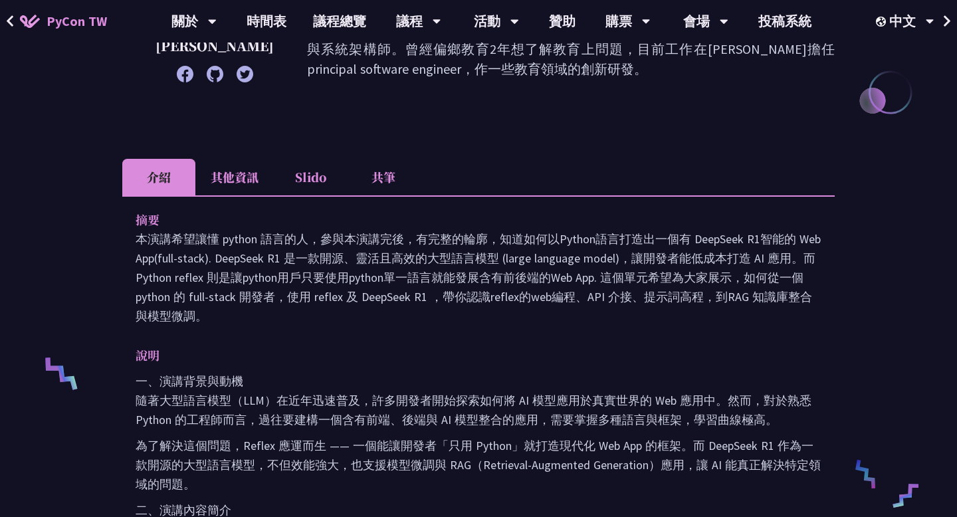
click at [239, 179] on li "其他資訊" at bounding box center [234, 177] width 78 height 37
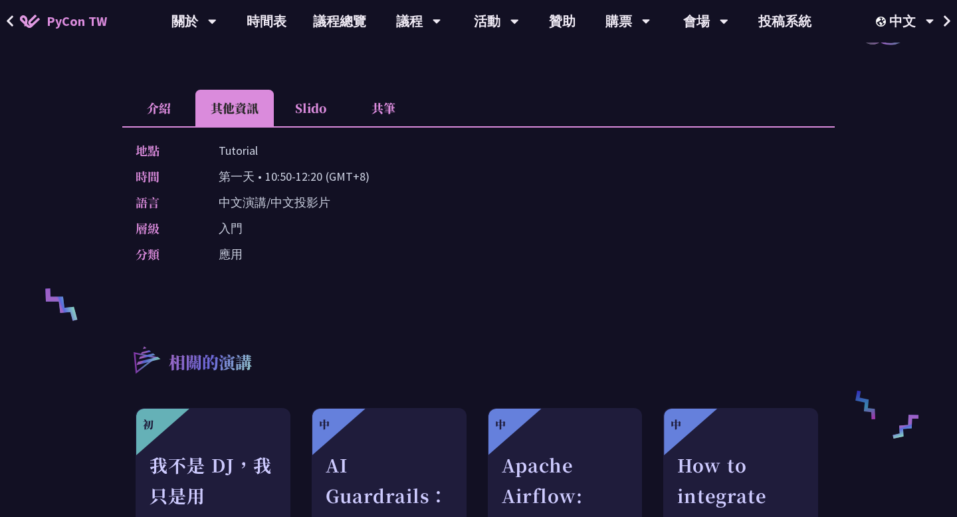
scroll to position [344, 0]
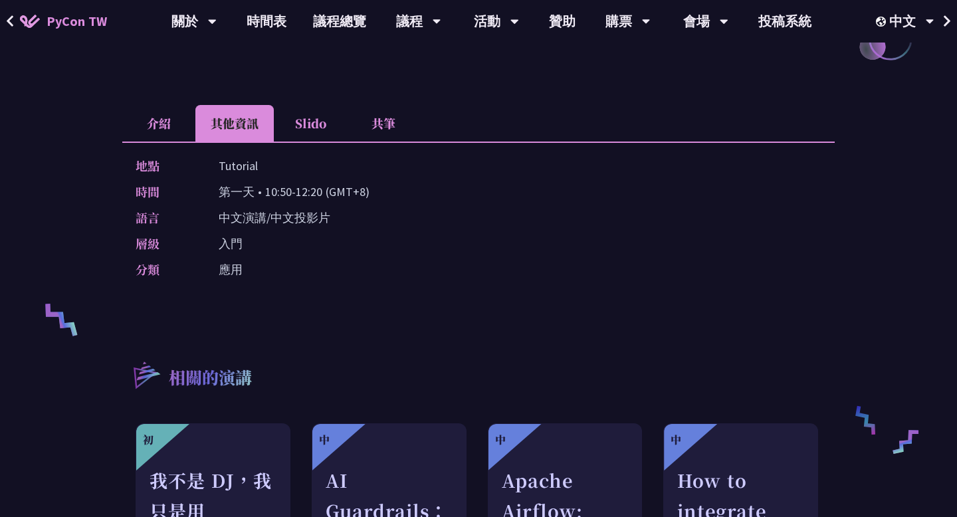
click at [406, 108] on li "共筆" at bounding box center [383, 123] width 73 height 37
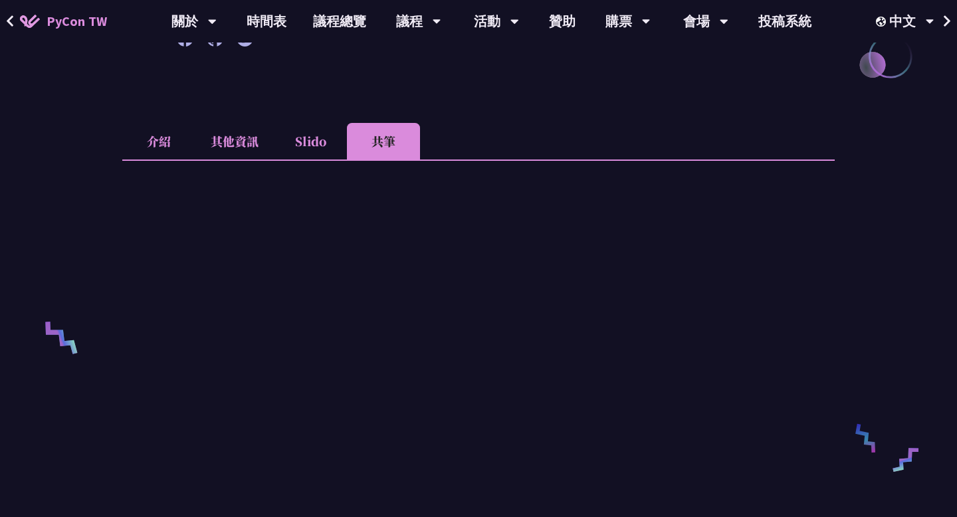
scroll to position [316, 0]
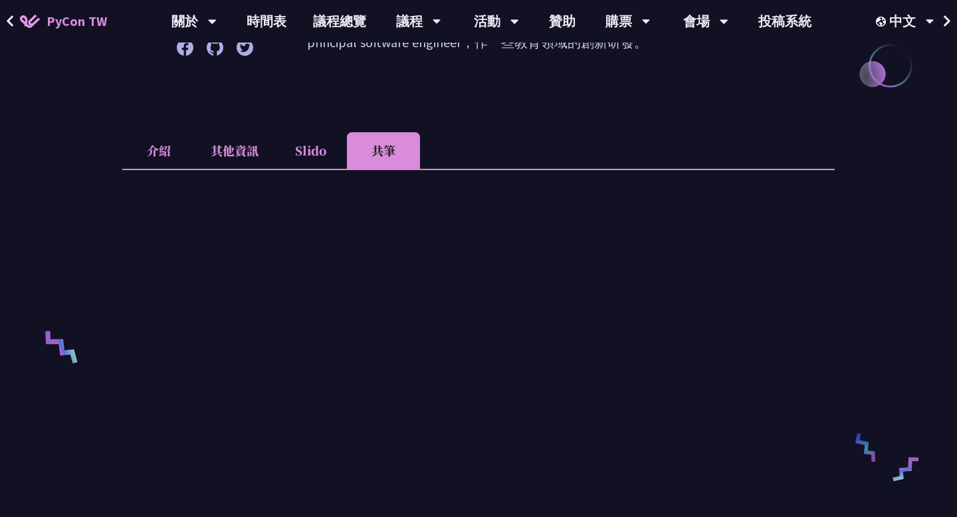
click at [304, 147] on li "Slido" at bounding box center [310, 150] width 73 height 37
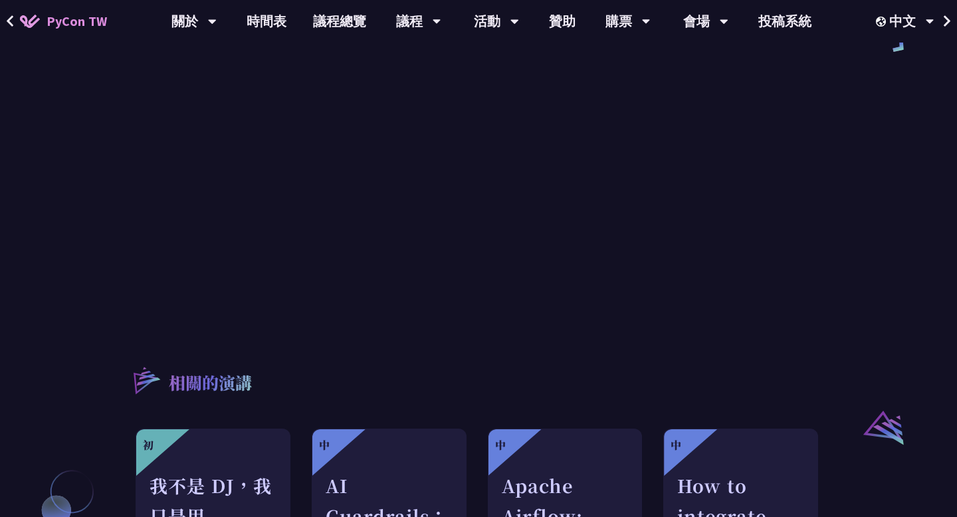
scroll to position [984, 0]
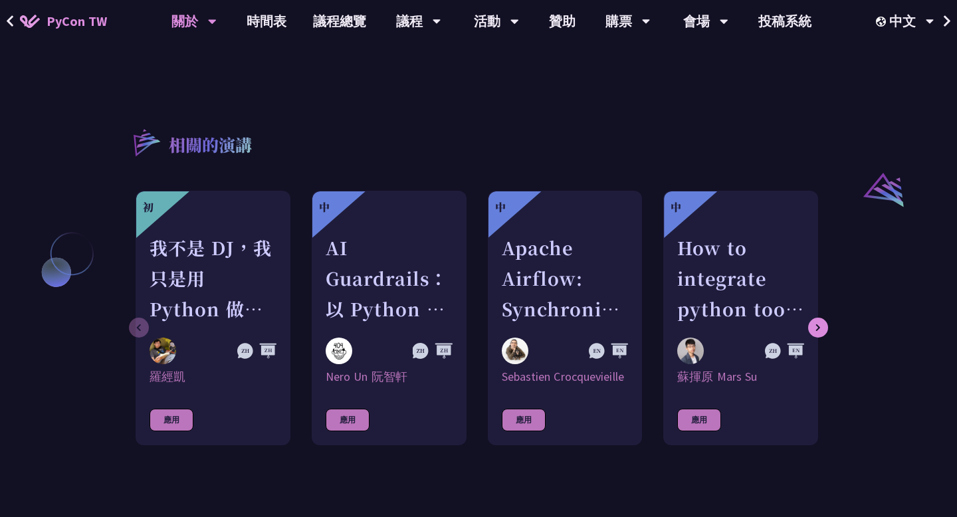
scroll to position [465, 0]
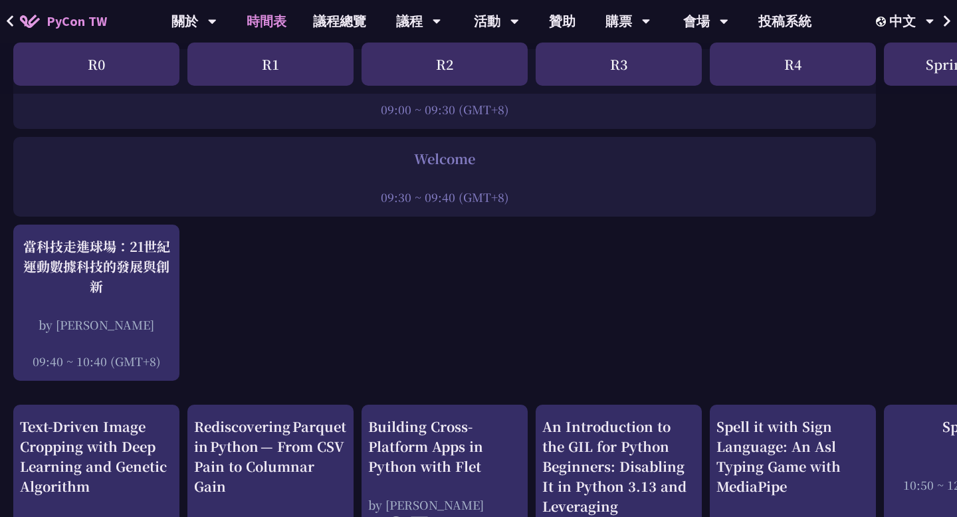
scroll to position [357, 0]
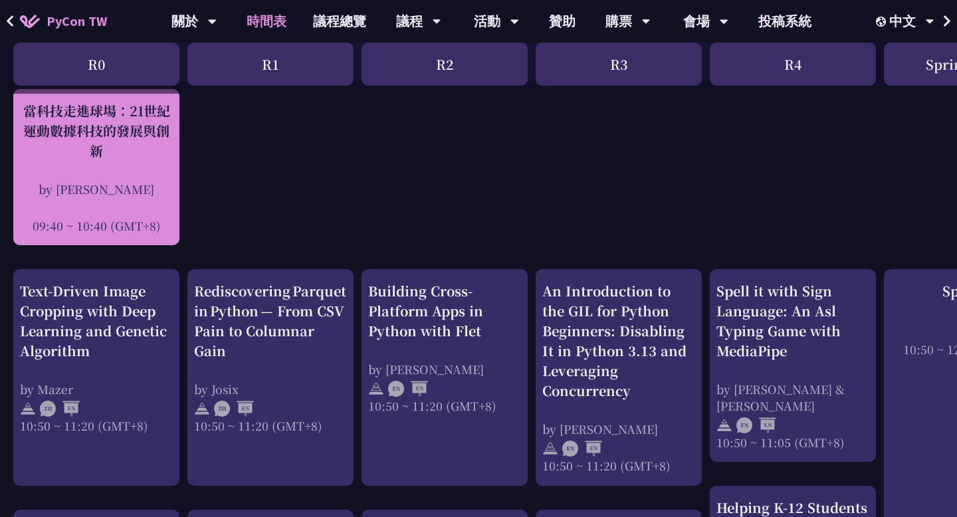
click at [151, 189] on div "by [PERSON_NAME]" at bounding box center [96, 189] width 153 height 17
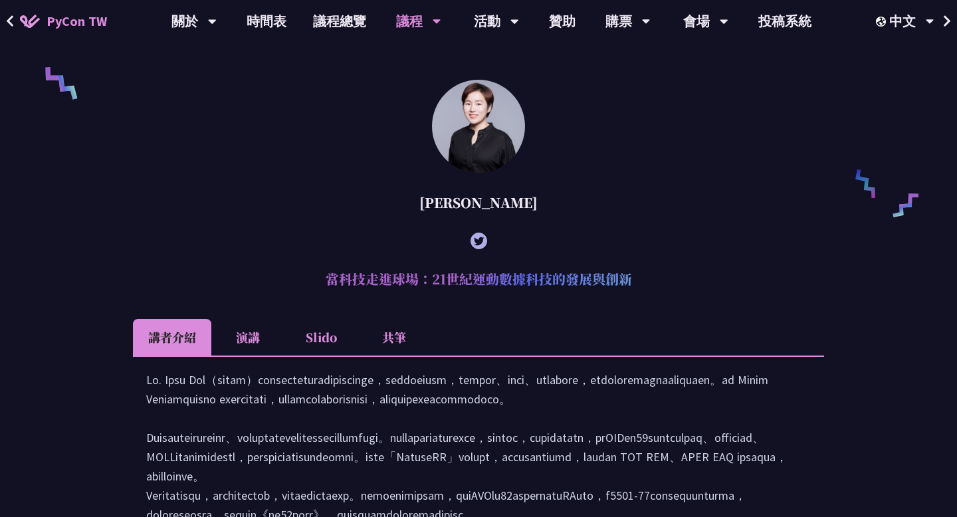
scroll to position [988, 0]
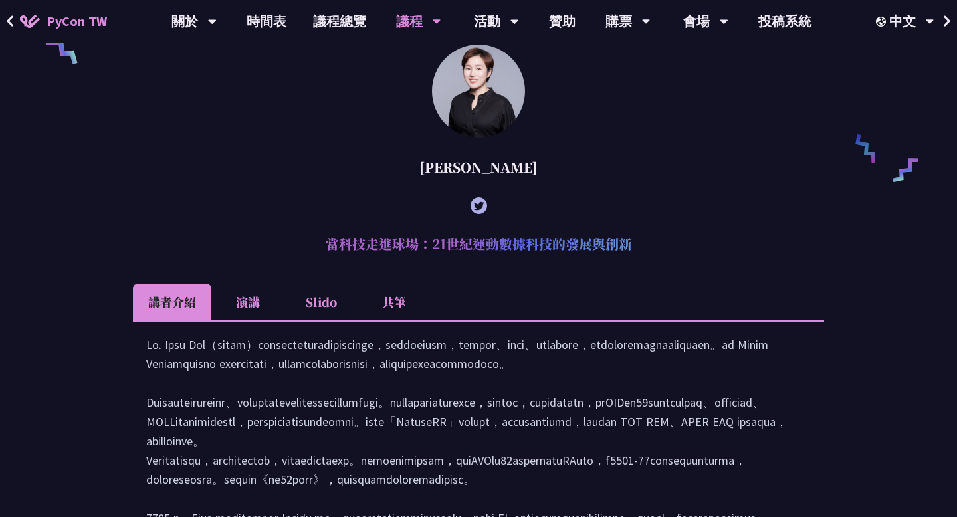
click at [336, 307] on li "Slido" at bounding box center [320, 302] width 73 height 37
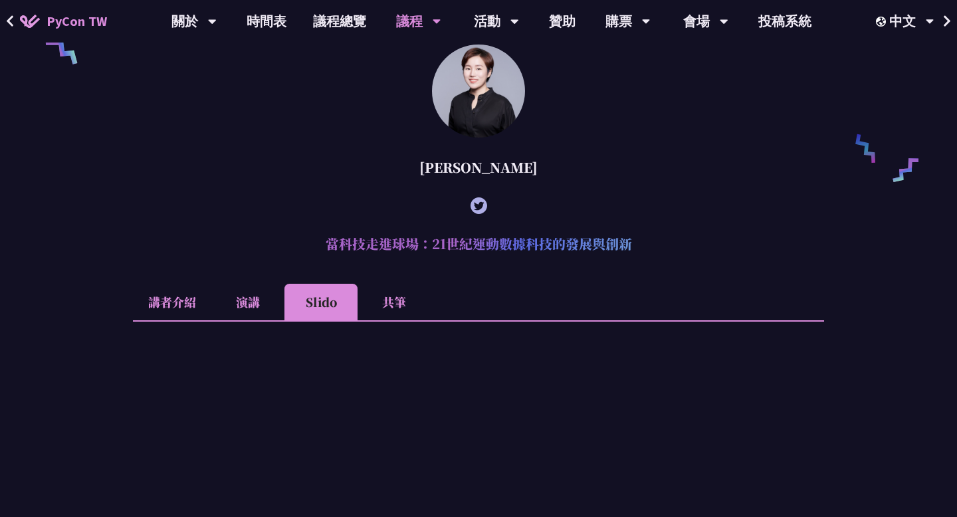
click at [250, 318] on li "演講" at bounding box center [247, 302] width 73 height 37
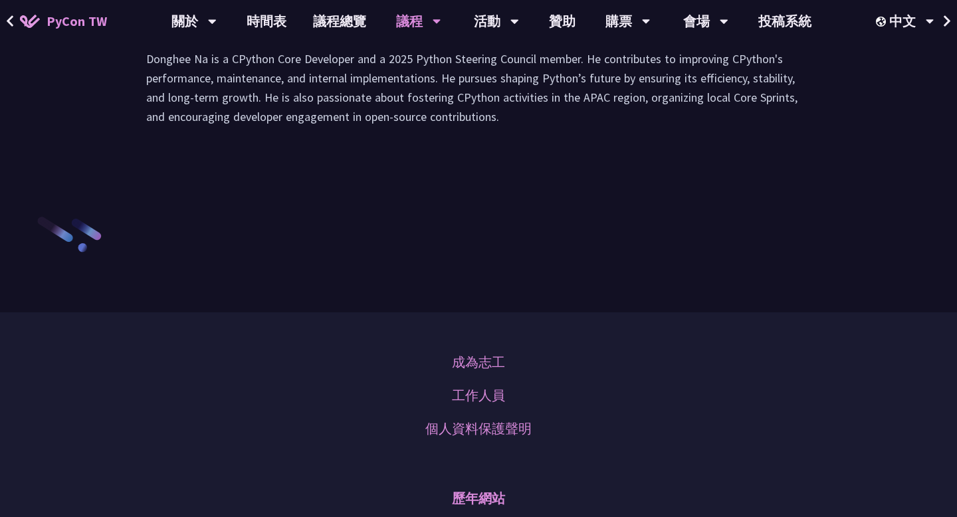
scroll to position [1932, 0]
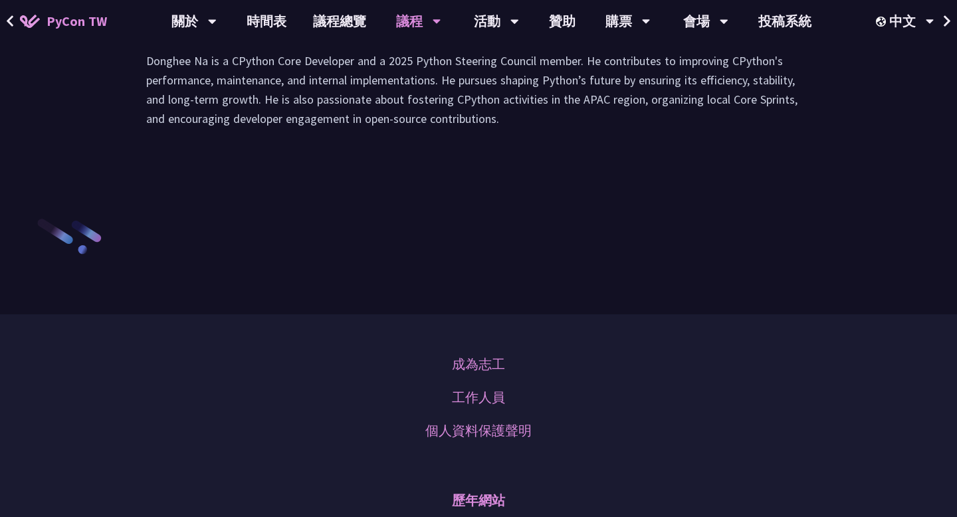
click at [328, 37] on li "Slido" at bounding box center [320, 18] width 73 height 37
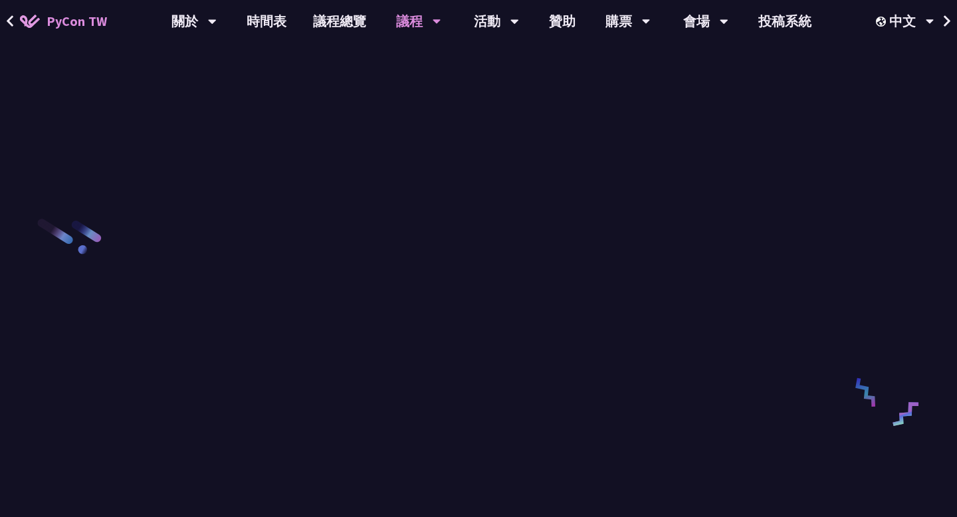
click at [395, 37] on li "共筆" at bounding box center [394, 18] width 73 height 37
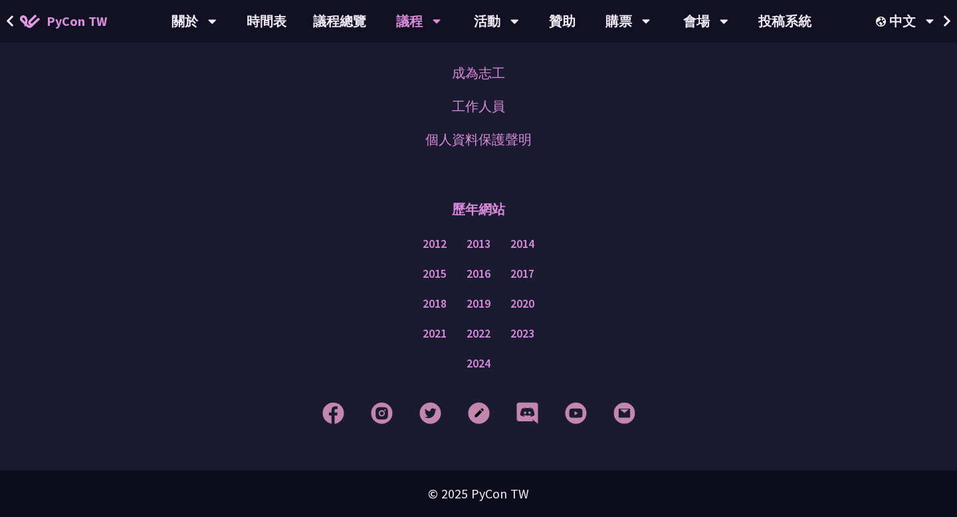
scroll to position [2309, 0]
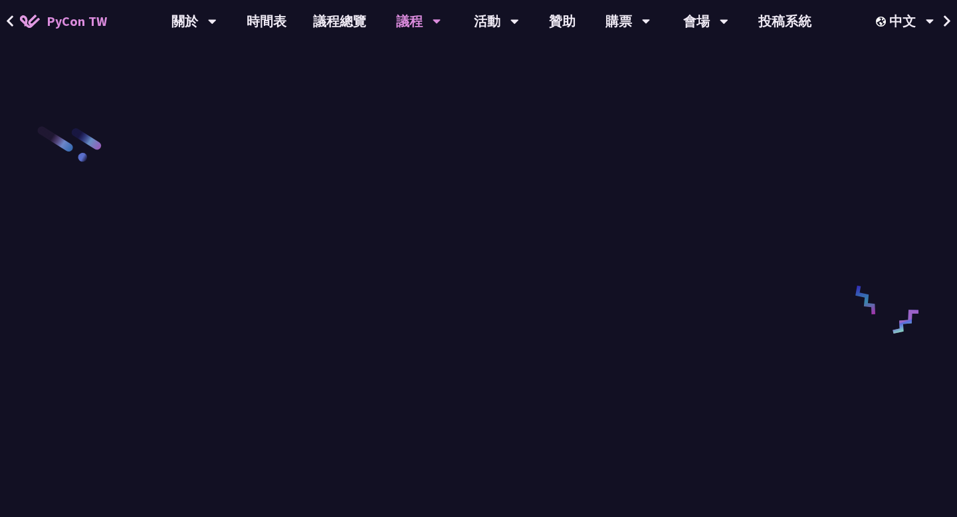
scroll to position [1906, 0]
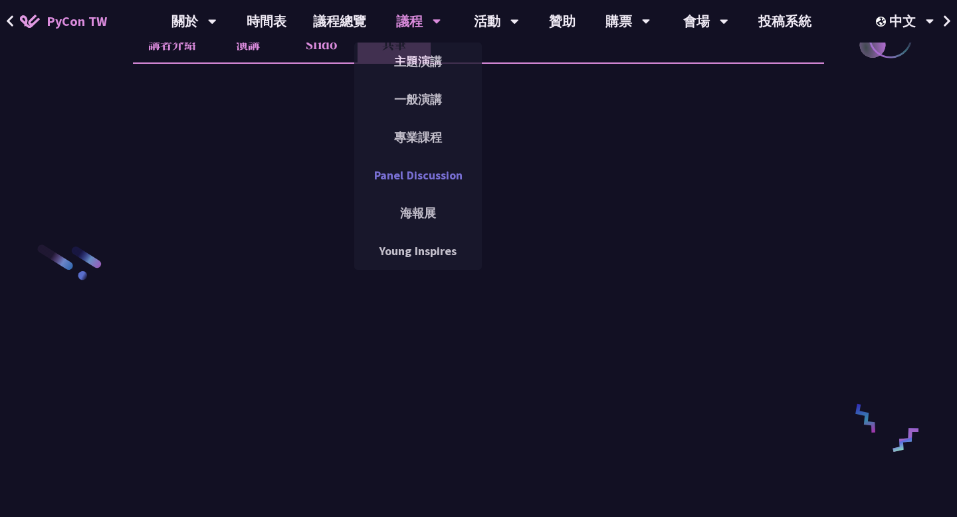
click at [421, 180] on link "Panel Discussion" at bounding box center [418, 175] width 128 height 31
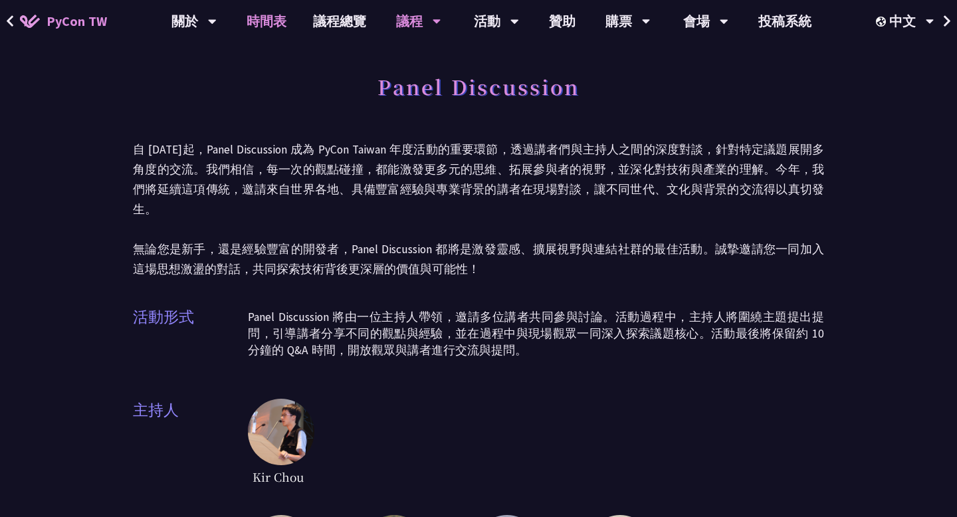
click at [270, 25] on link "時間表" at bounding box center [266, 21] width 66 height 43
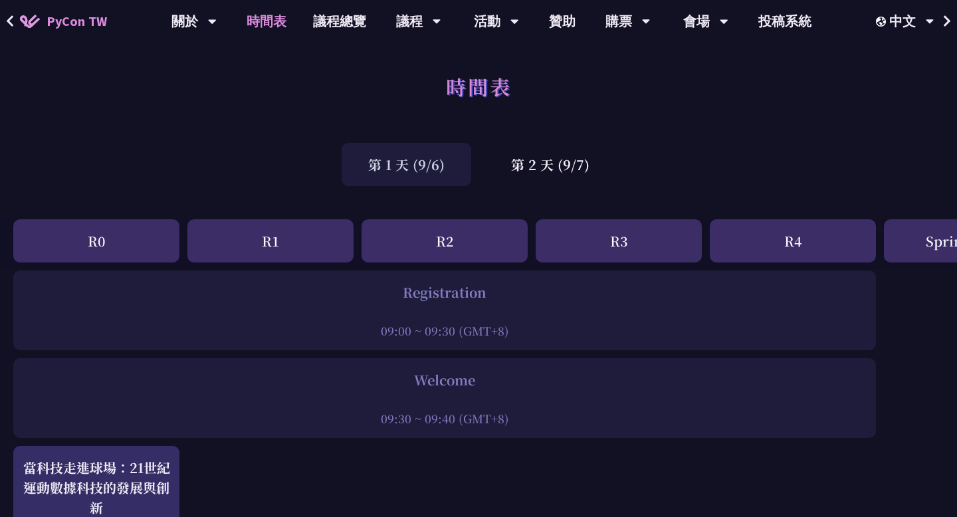
scroll to position [357, 0]
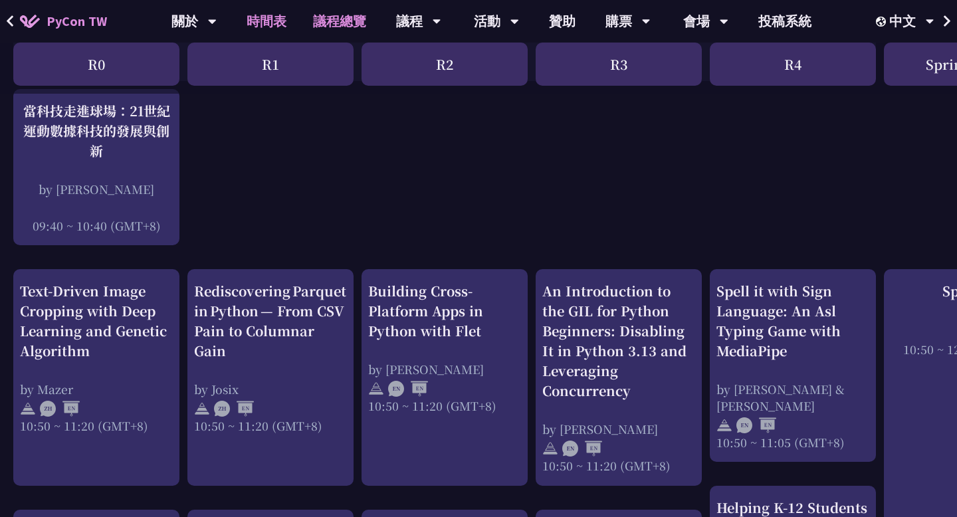
click at [344, 15] on link "議程總覽" at bounding box center [340, 21] width 80 height 43
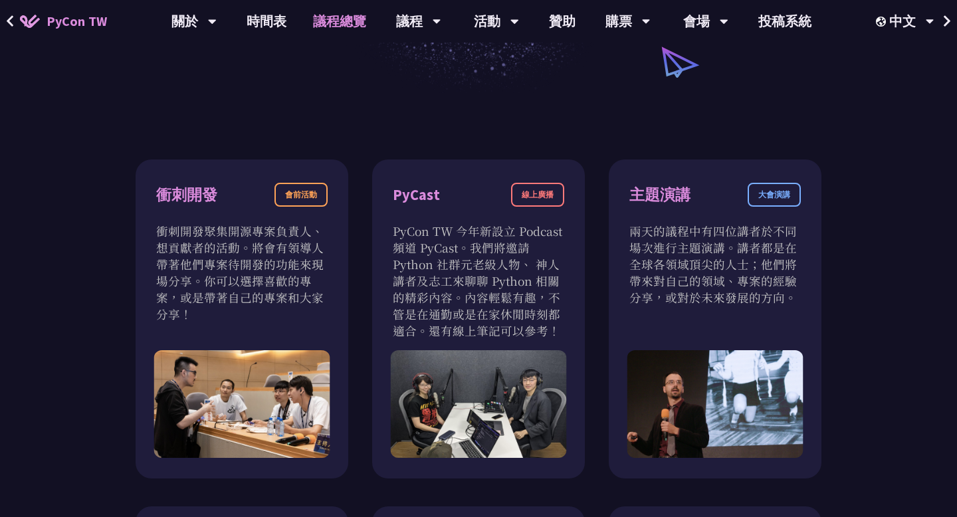
scroll to position [304, 0]
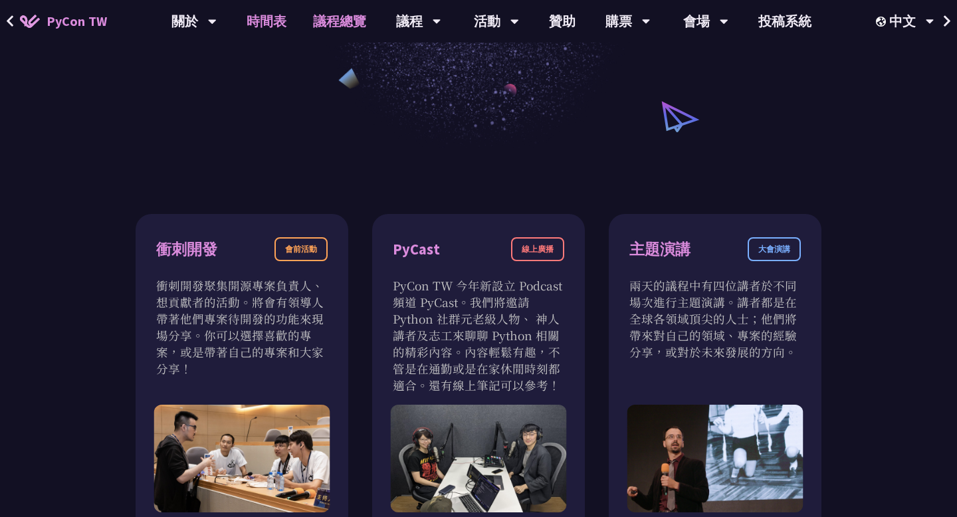
click at [292, 27] on link "時間表" at bounding box center [266, 21] width 66 height 43
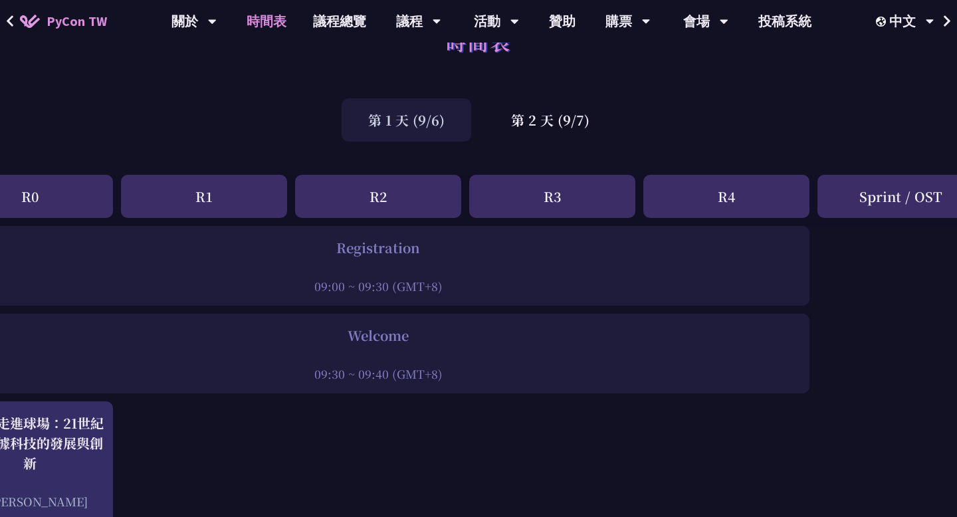
scroll to position [45, 125]
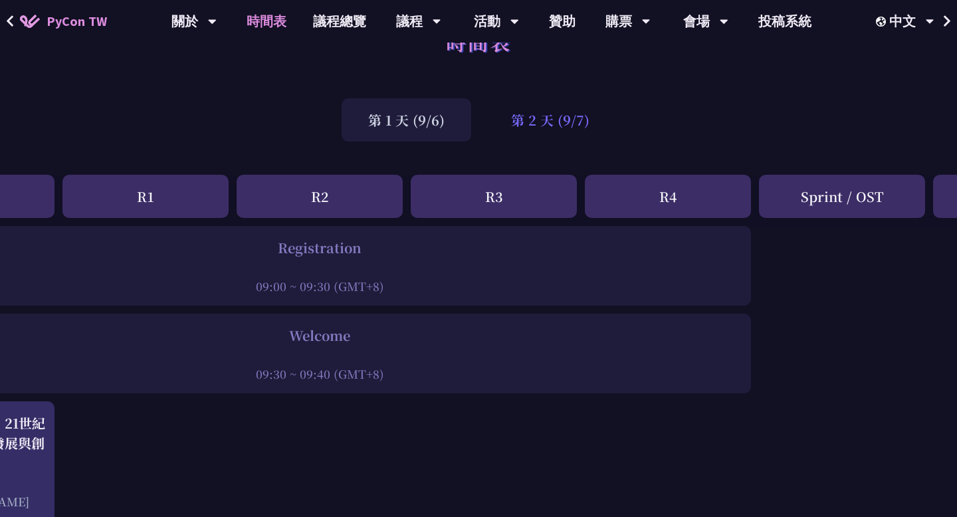
click at [531, 126] on div "第 2 天 (9/7)" at bounding box center [551, 119] width 132 height 43
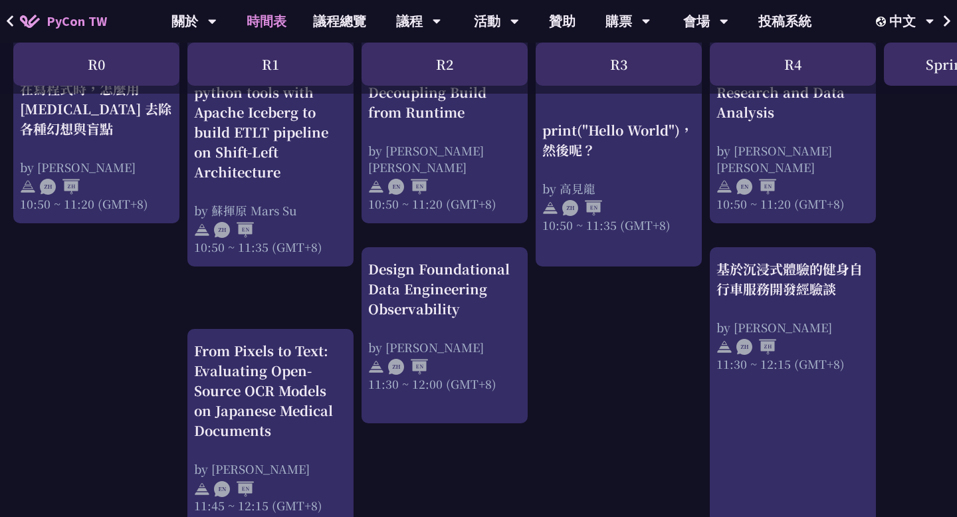
scroll to position [531, 0]
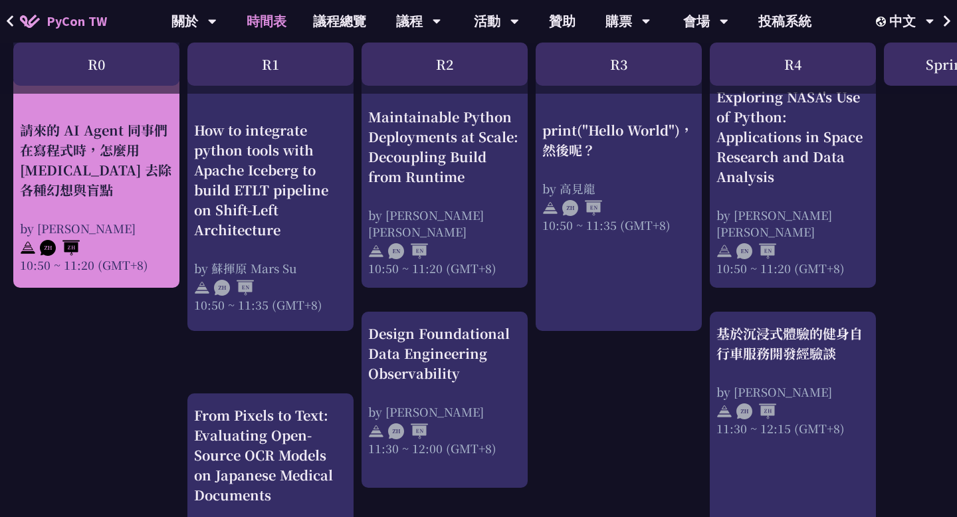
click at [108, 168] on div "請來的 AI Agent 同事們在寫程式時，怎麼用 [MEDICAL_DATA] 去除各種幻想與盲點" at bounding box center [96, 160] width 153 height 80
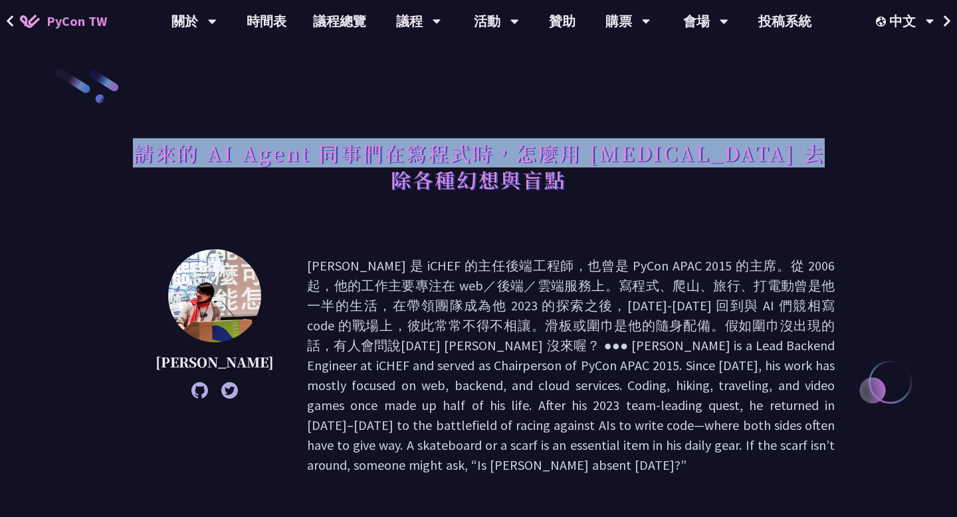
drag, startPoint x: 128, startPoint y: 150, endPoint x: 495, endPoint y: 168, distance: 367.3
click at [495, 168] on h1 "請來的 AI Agent 同事們在寫程式時，怎麼用 [MEDICAL_DATA] 去除各種幻想與盲點" at bounding box center [478, 166] width 713 height 66
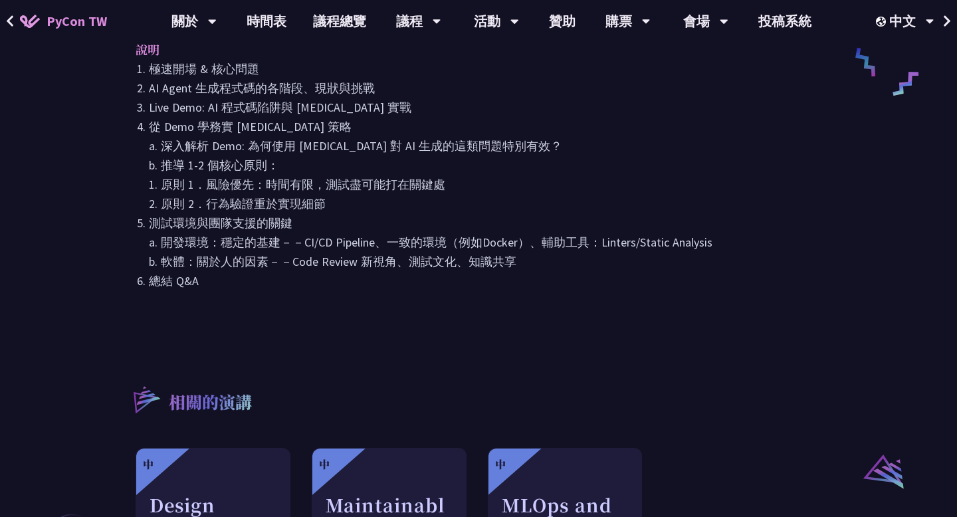
click at [10, 23] on icon at bounding box center [10, 20] width 7 height 11
click at [9, 21] on icon at bounding box center [10, 20] width 7 height 11
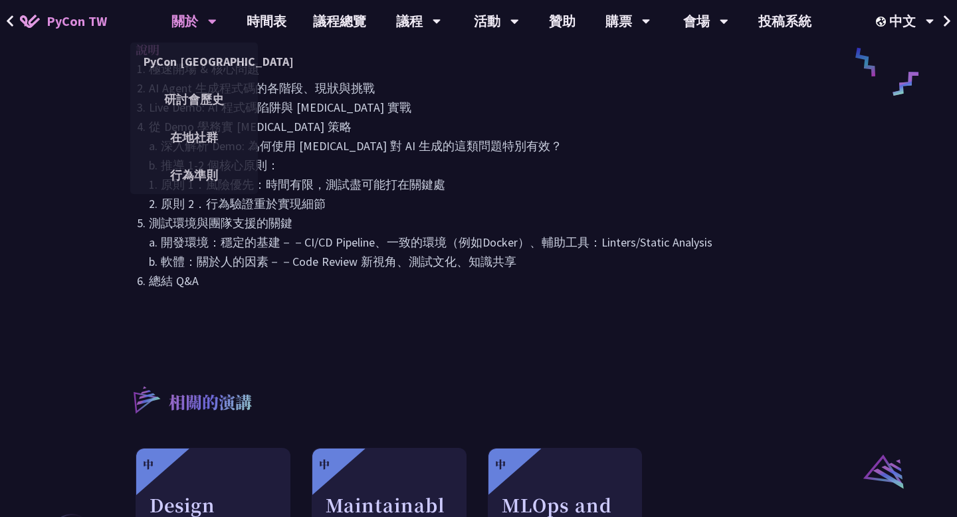
click at [207, 30] on div "關於" at bounding box center [193, 21] width 45 height 43
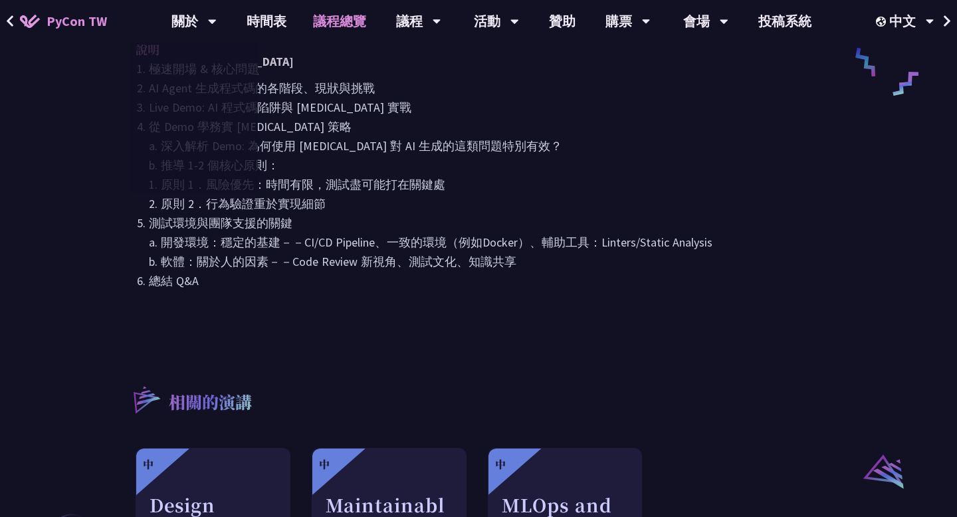
click at [336, 27] on link "議程總覽" at bounding box center [340, 21] width 80 height 43
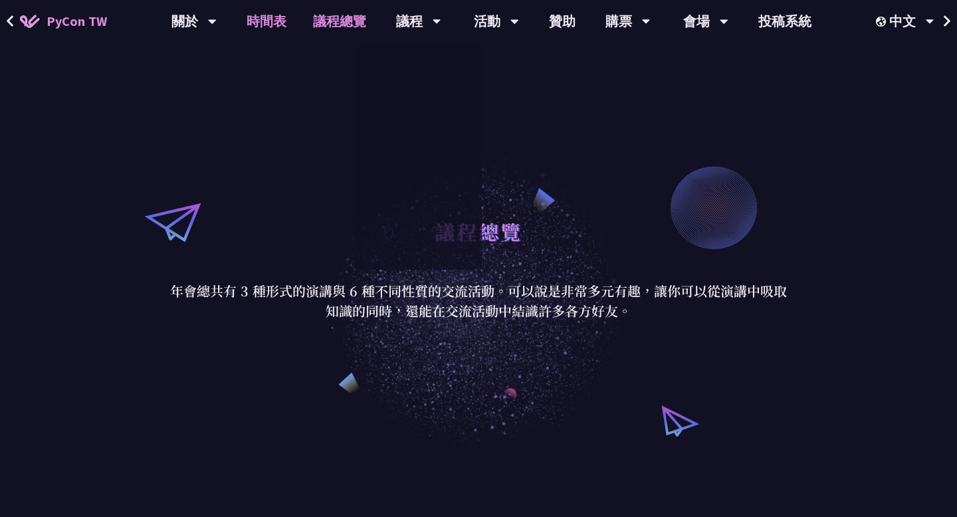
click at [285, 21] on link "時間表" at bounding box center [266, 21] width 66 height 43
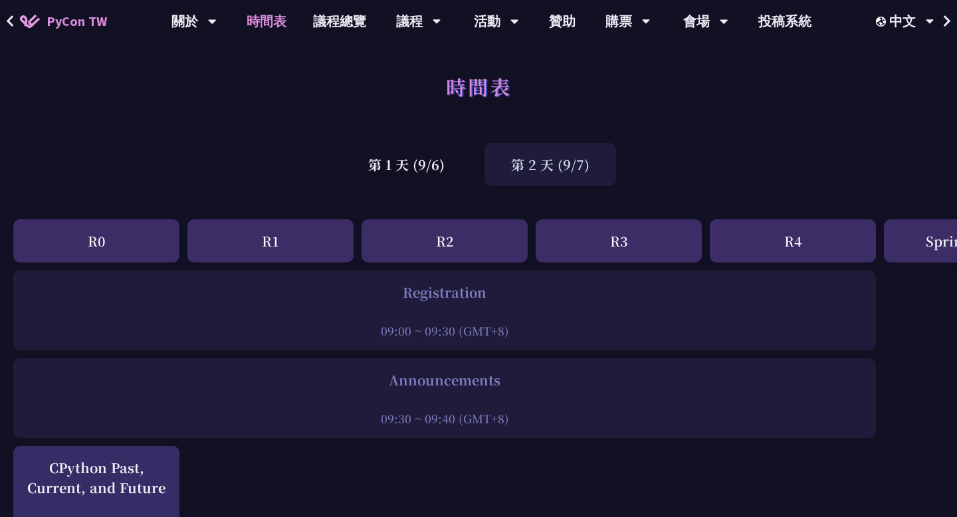
click at [552, 162] on div "第 2 天 (9/7)" at bounding box center [551, 164] width 132 height 43
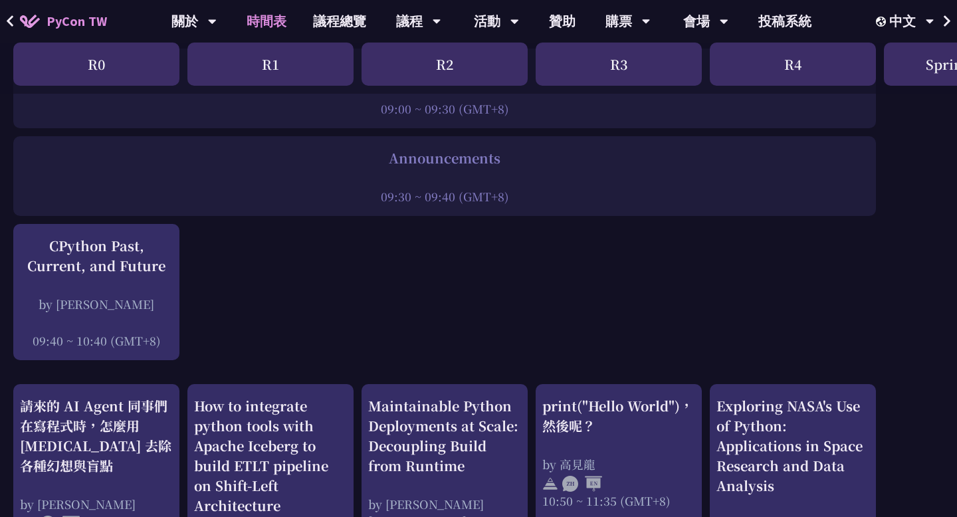
scroll to position [310, 0]
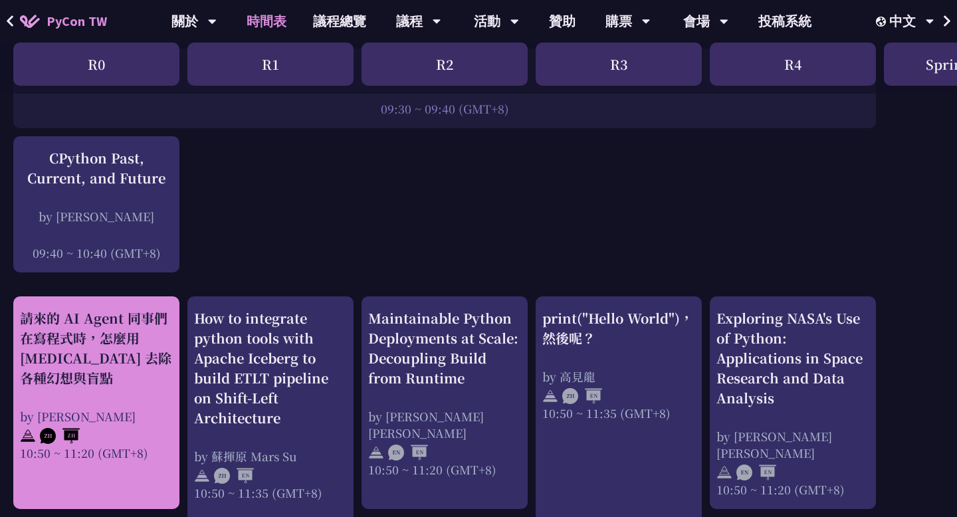
click at [81, 362] on div "請來的 AI Agent 同事們在寫程式時，怎麼用 [MEDICAL_DATA] 去除各種幻想與盲點" at bounding box center [96, 348] width 153 height 80
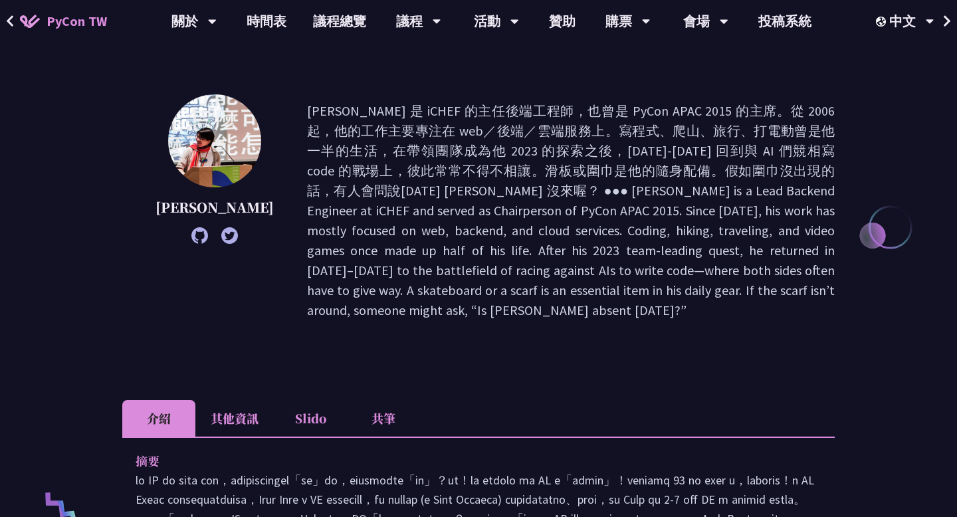
scroll to position [175, 0]
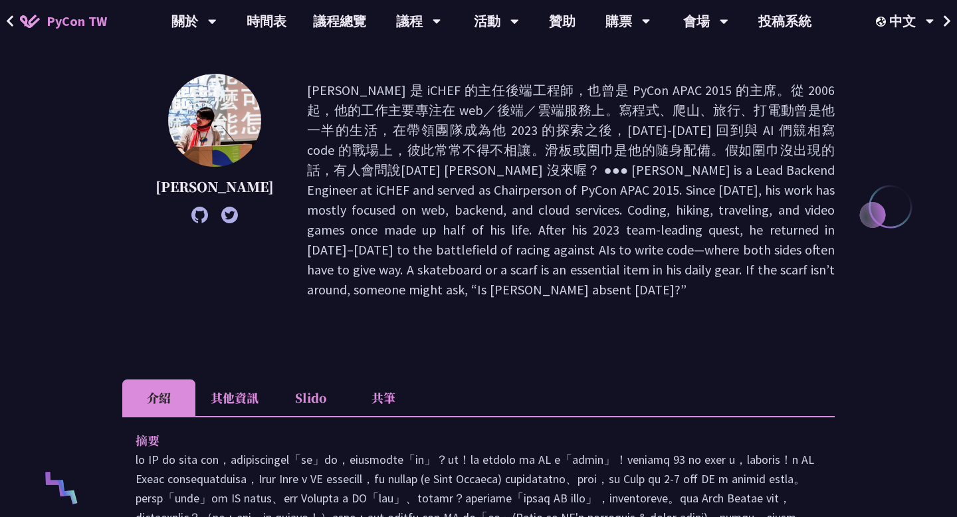
click at [229, 389] on li "其他資訊" at bounding box center [234, 398] width 78 height 37
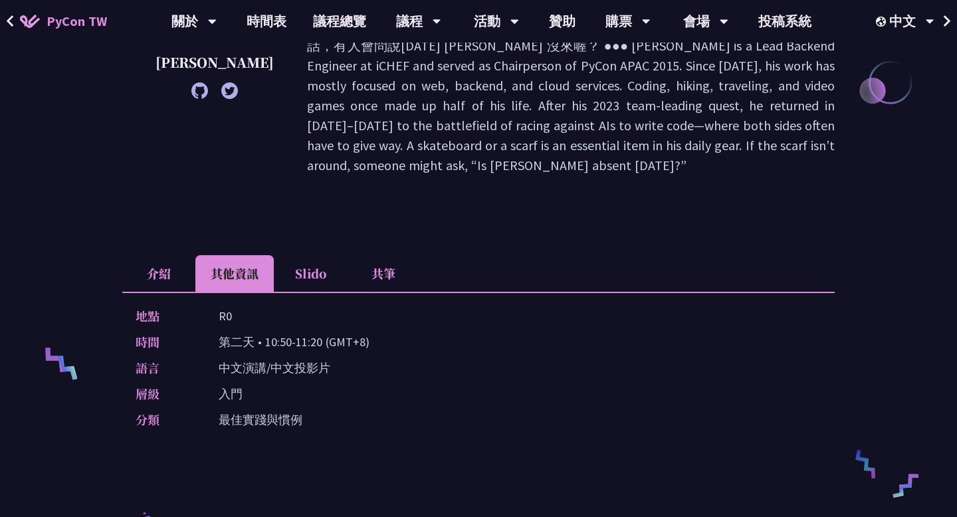
scroll to position [310, 0]
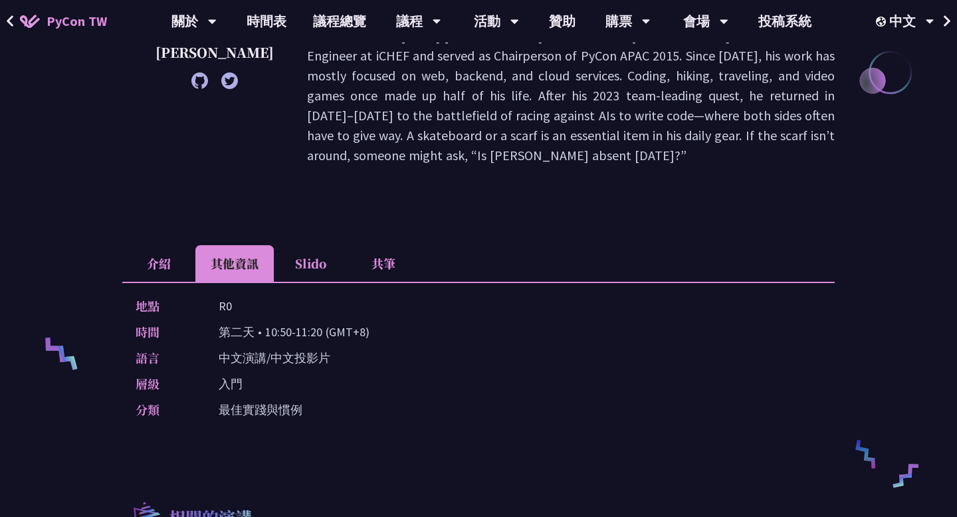
click at [388, 245] on li "共筆" at bounding box center [383, 263] width 73 height 37
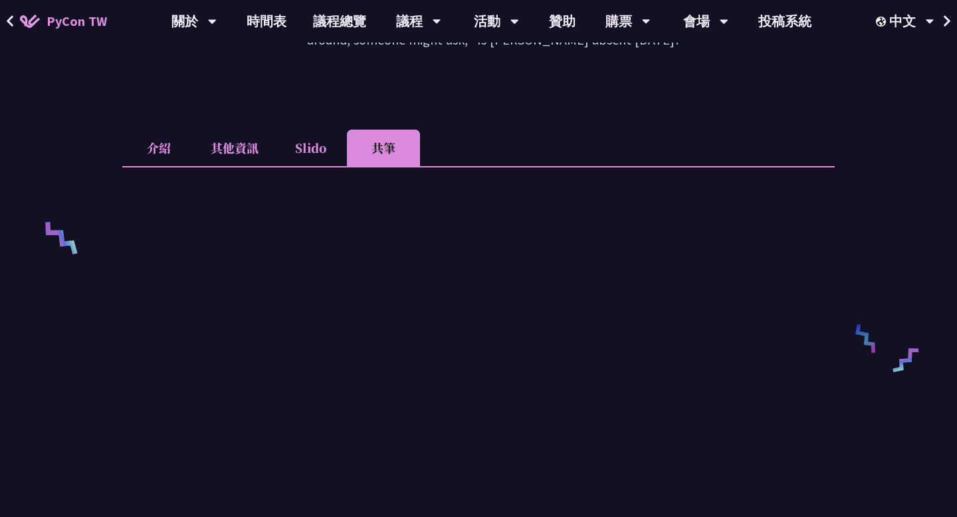
scroll to position [586, 0]
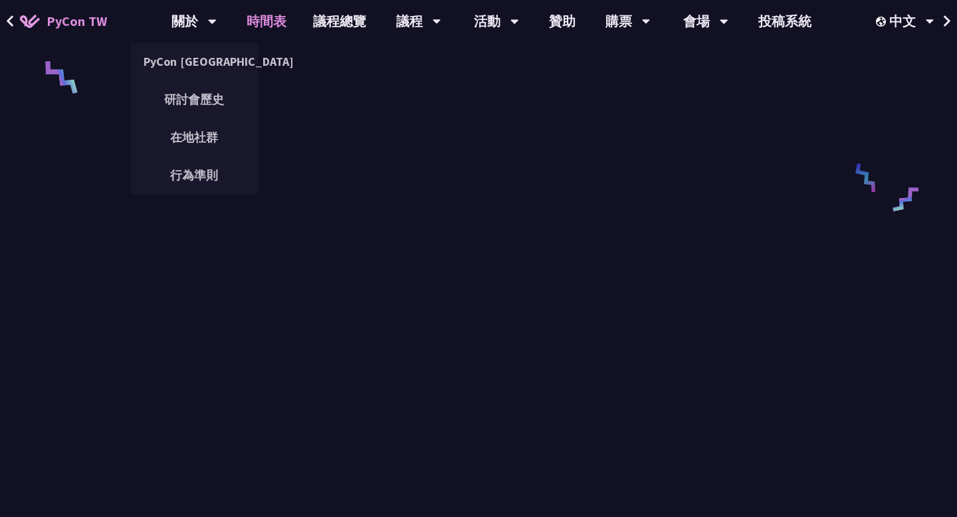
click at [263, 26] on link "時間表" at bounding box center [266, 21] width 66 height 43
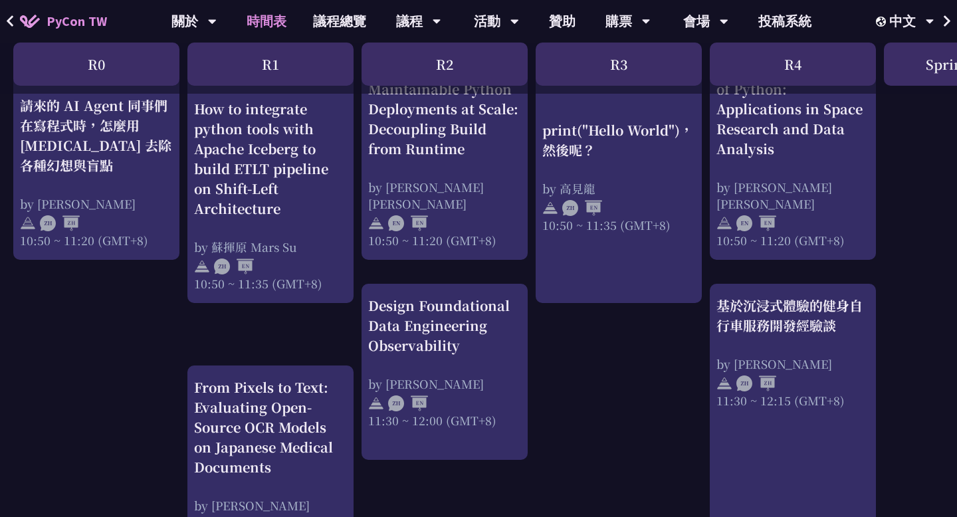
scroll to position [602, 0]
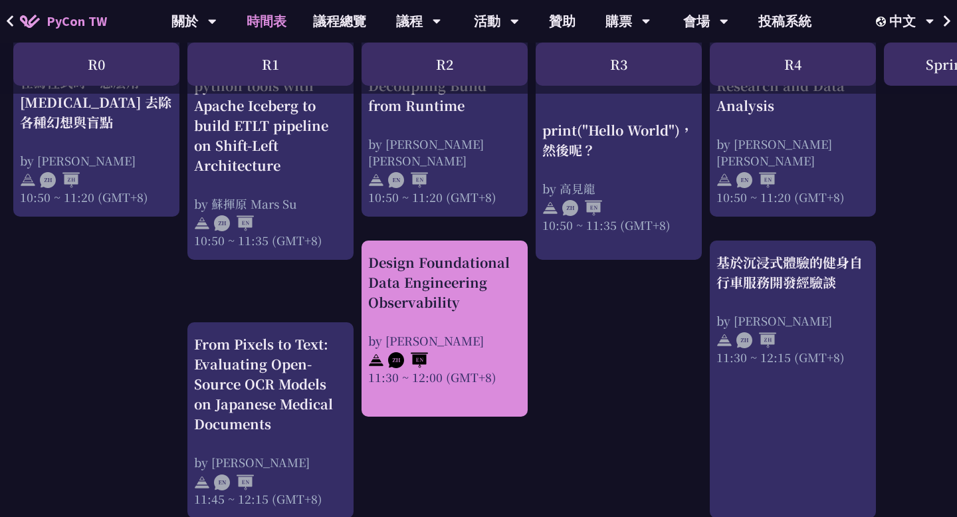
click at [506, 320] on div "Design Foundational Data Engineering Observability by [PERSON_NAME] 11:30 ~ 12:…" at bounding box center [444, 319] width 153 height 133
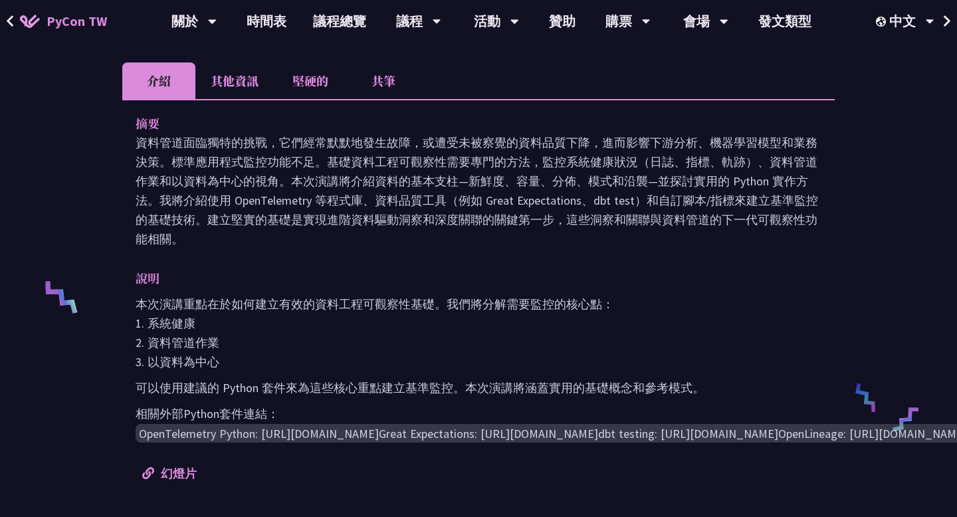
scroll to position [405, 0]
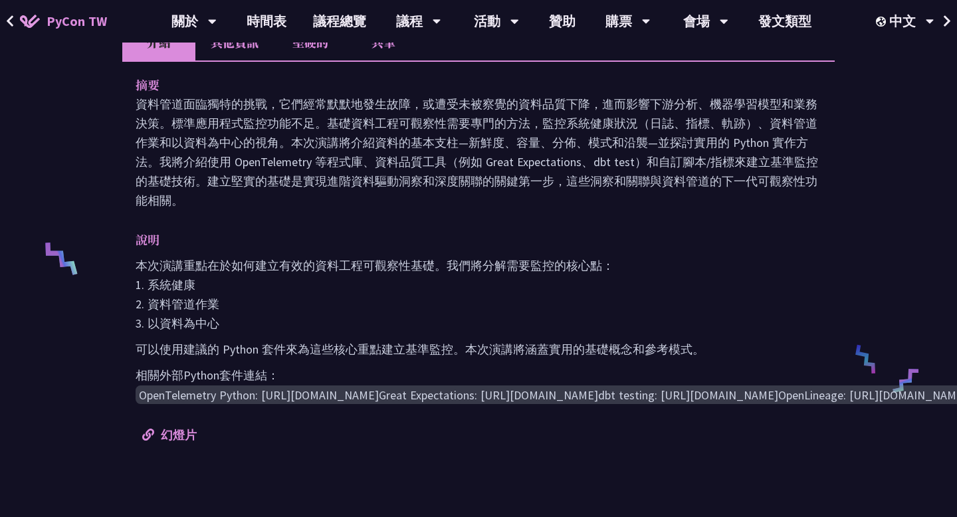
scroll to position [602, 0]
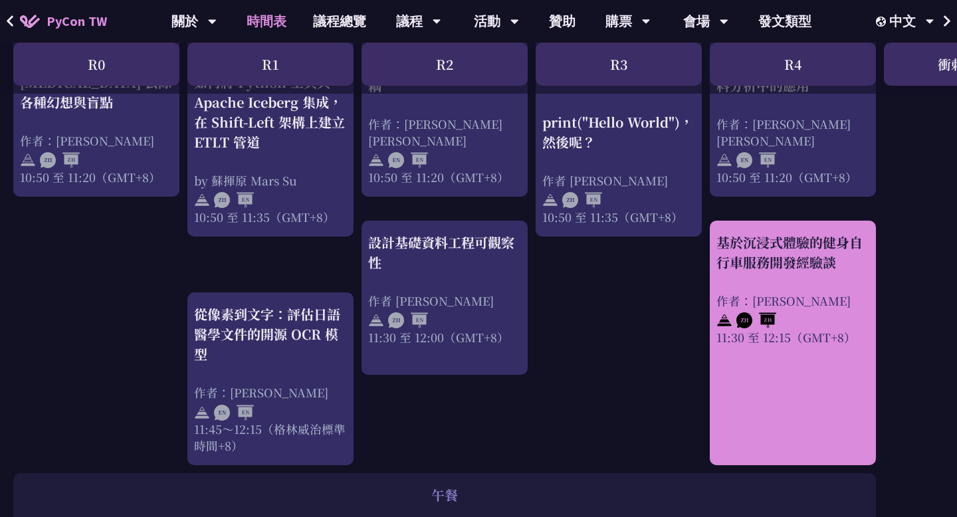
click at [820, 285] on div "基於沉浸式體驗的健身自行車服務開發經驗談 作者：[PERSON_NAME]11:30 至 12:15（GMT+8）" at bounding box center [793, 289] width 153 height 113
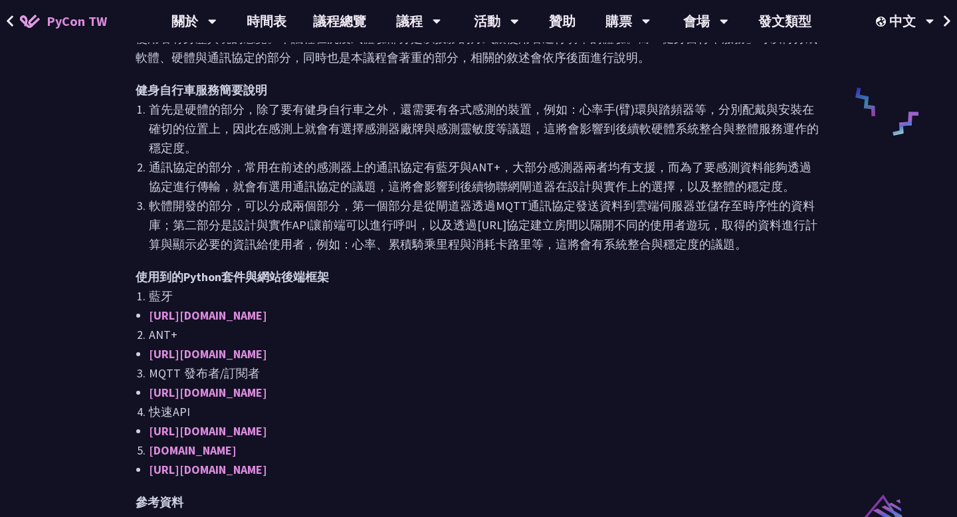
scroll to position [655, 0]
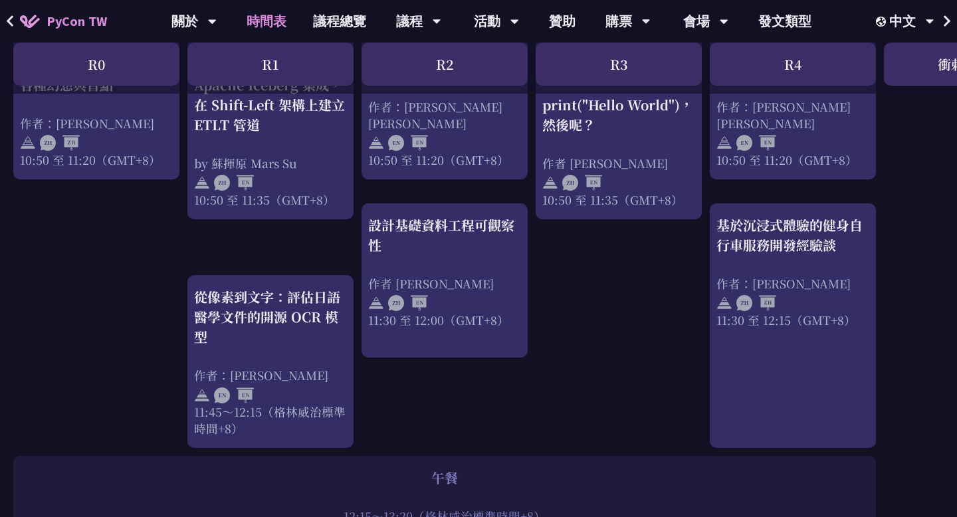
scroll to position [629, 0]
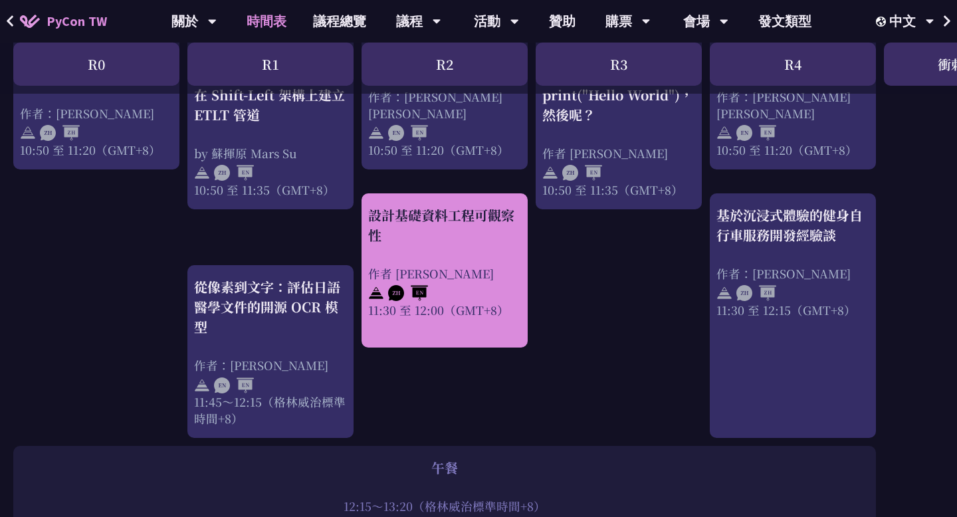
click at [497, 241] on div "設計基礎資料工程可觀察性" at bounding box center [444, 225] width 153 height 40
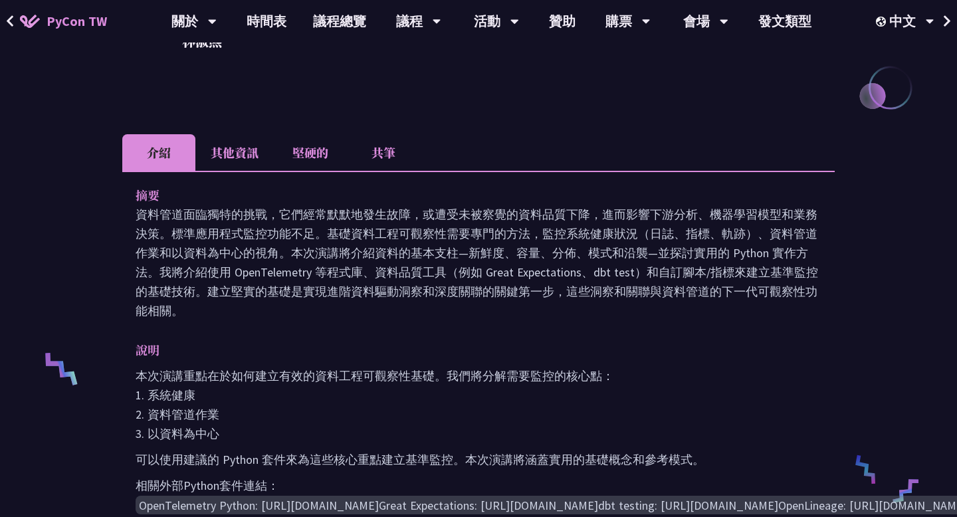
scroll to position [320, 0]
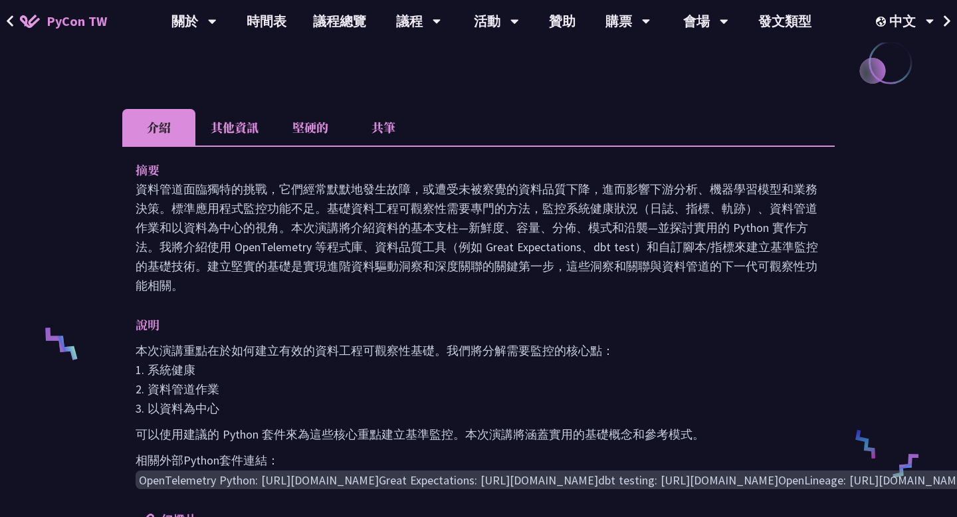
click at [328, 300] on div "摘要 資料管道面臨獨特的挑戰，它們經常默默地發生故障，或遭受未被察覺的資料品質下降，進而影響下游分析、機器學習模型和業務決策。標準應用程式監控功能不足。基礎資…" at bounding box center [478, 344] width 713 height 397
click at [249, 116] on li "其他資訊" at bounding box center [234, 127] width 78 height 37
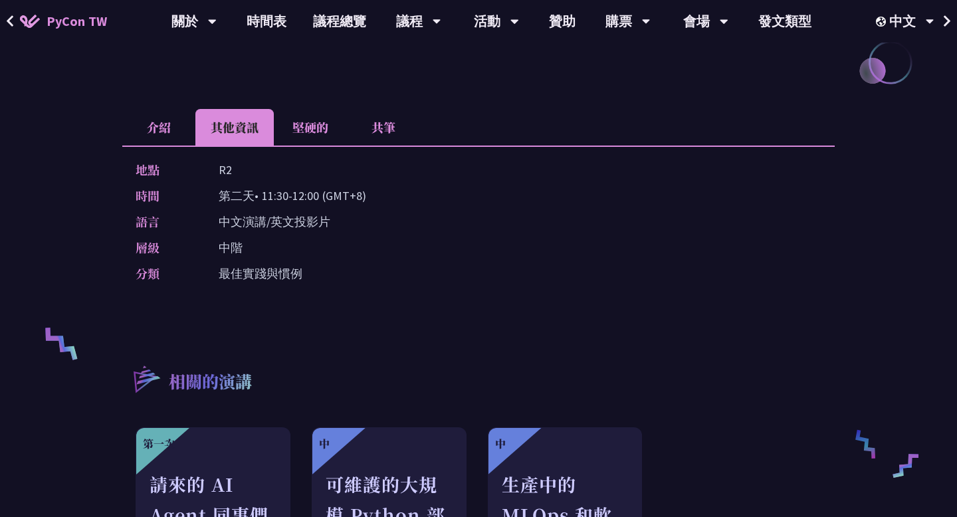
click at [177, 122] on li "介紹" at bounding box center [158, 127] width 73 height 37
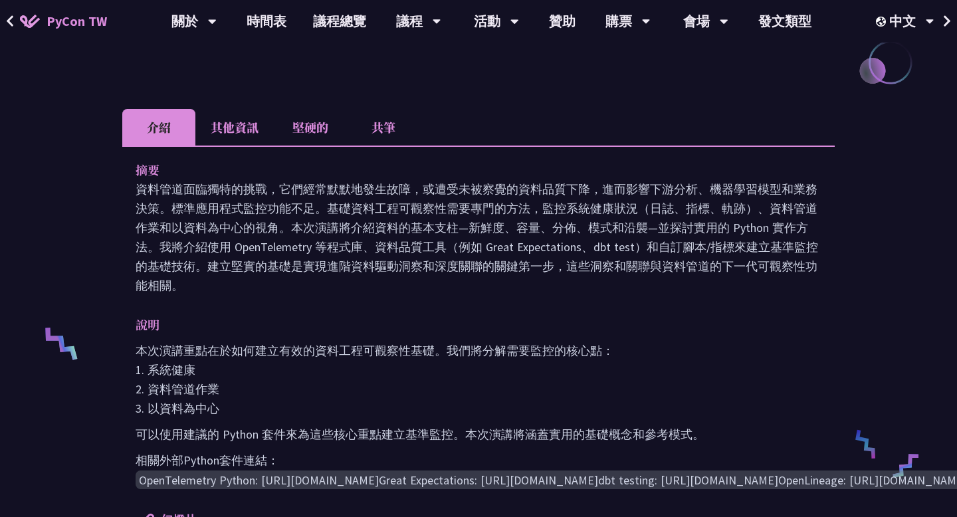
drag, startPoint x: 256, startPoint y: 195, endPoint x: 328, endPoint y: 282, distance: 113.8
click at [328, 282] on p "資料管道面臨獨特的挑戰，它們經常默默地發生故障，或遭受未被察覺的資料品質下降，進而影響下游分析、機器學習模型和業務決策。標準應用程式監控功能不足。基礎資料工程…" at bounding box center [479, 237] width 686 height 116
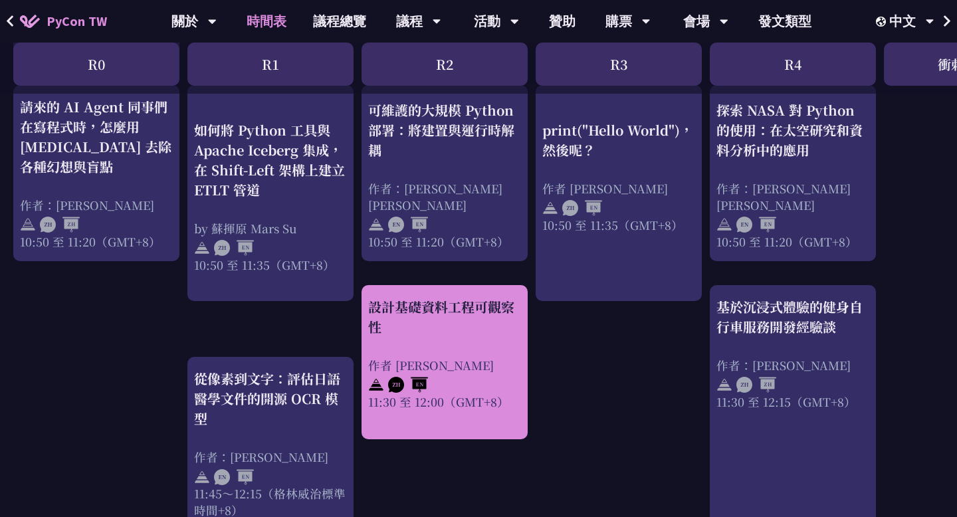
scroll to position [538, 0]
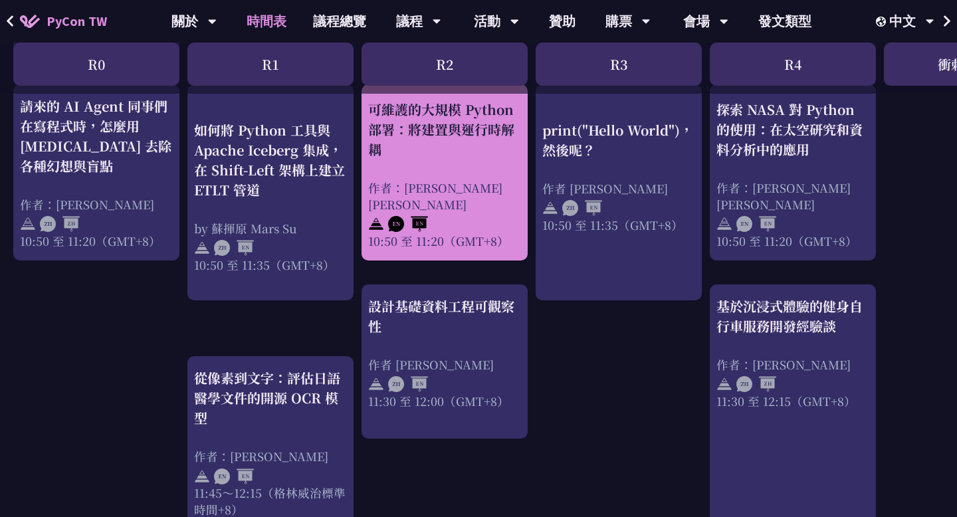
click at [455, 191] on div "可維護的大規模 Python 部署：將建置與運行時解耦 作者：[PERSON_NAME] [PERSON_NAME] 10:50 至 11:20（GMT+8）" at bounding box center [444, 175] width 153 height 150
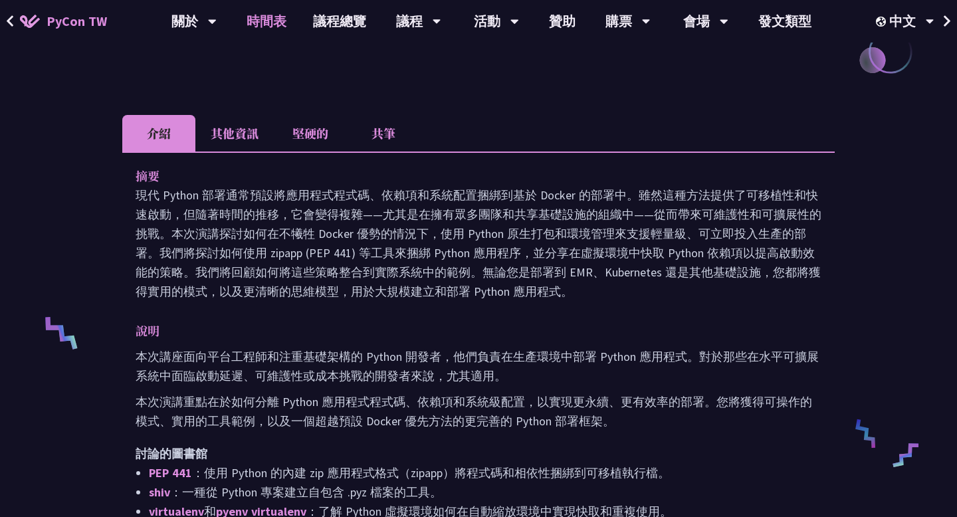
scroll to position [538, 0]
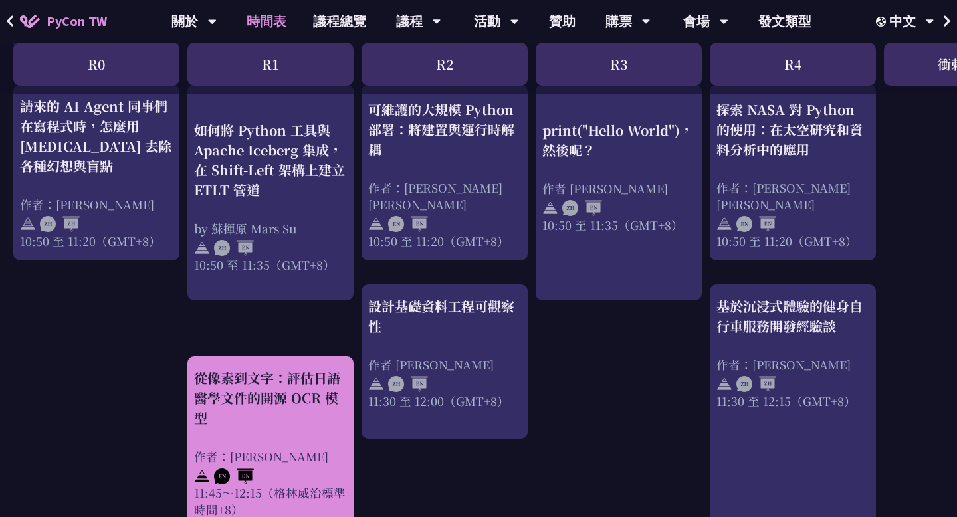
click at [322, 431] on div "從像素到文字：評估日語醫學文件的開源 OCR 模型 作者：[PERSON_NAME] 11:45～12:15（[PERSON_NAME]治標準時間+8）" at bounding box center [270, 443] width 153 height 150
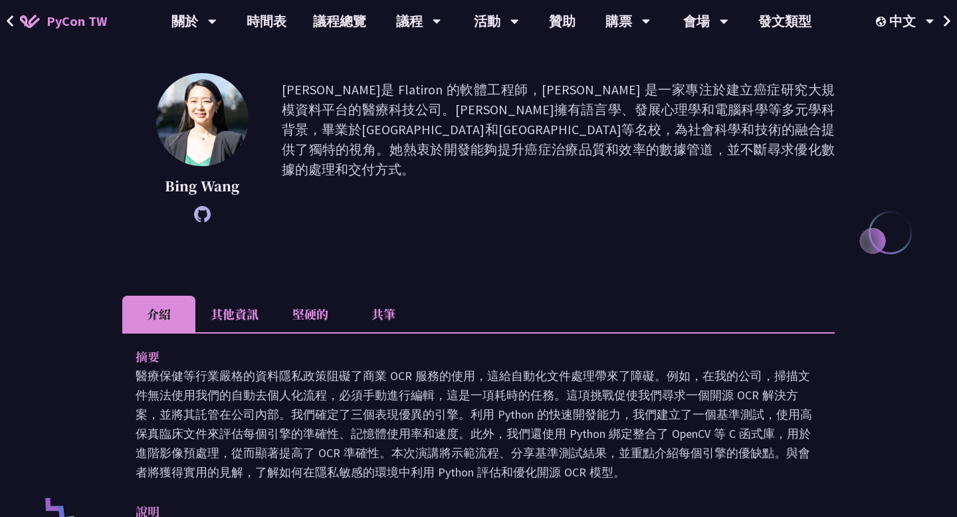
scroll to position [337, 0]
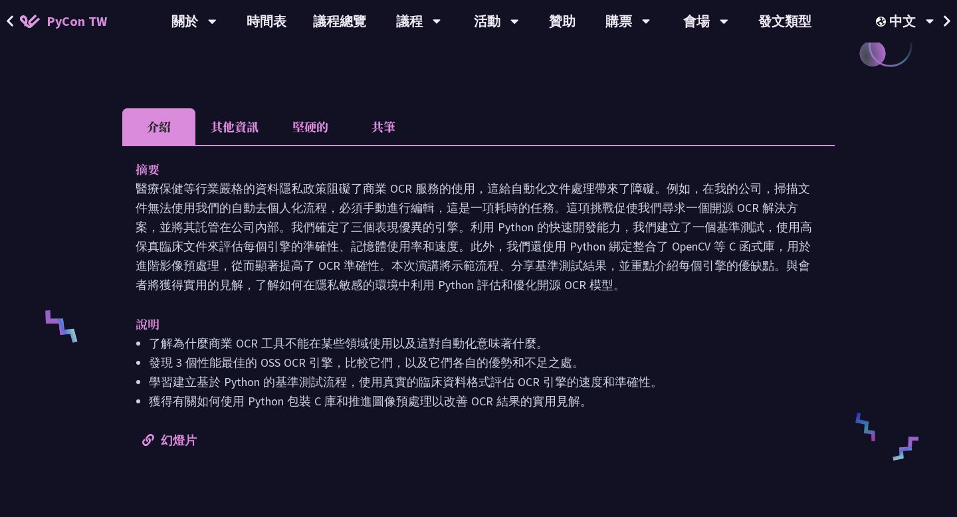
scroll to position [538, 0]
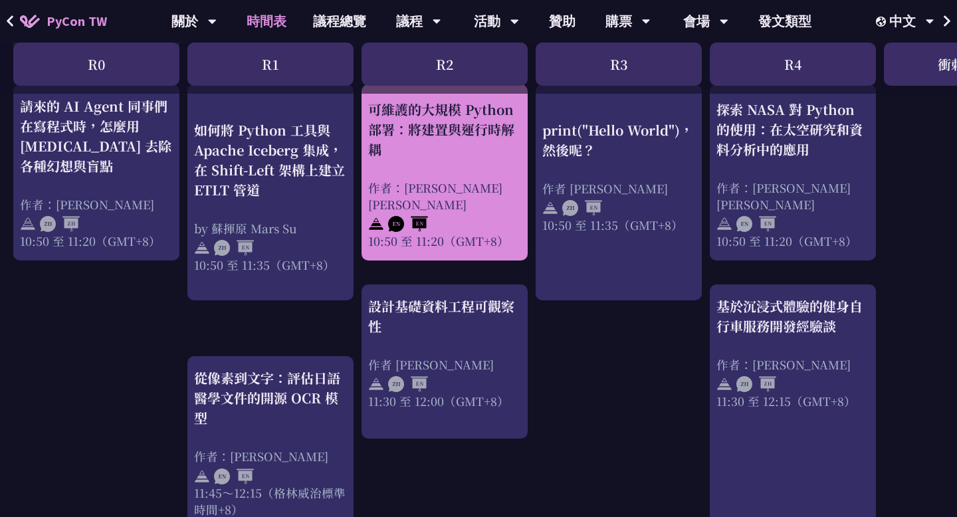
click at [459, 191] on div "可維護的大規模 Python 部署：將建置與運行時解耦 作者：[PERSON_NAME] [PERSON_NAME] 10:50 至 11:20（GMT+8）" at bounding box center [444, 175] width 153 height 150
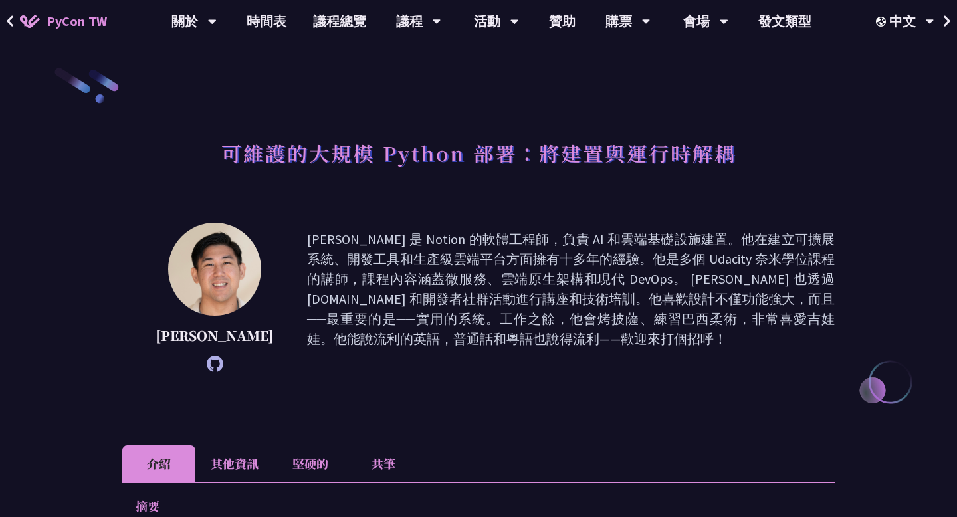
scroll to position [280, 0]
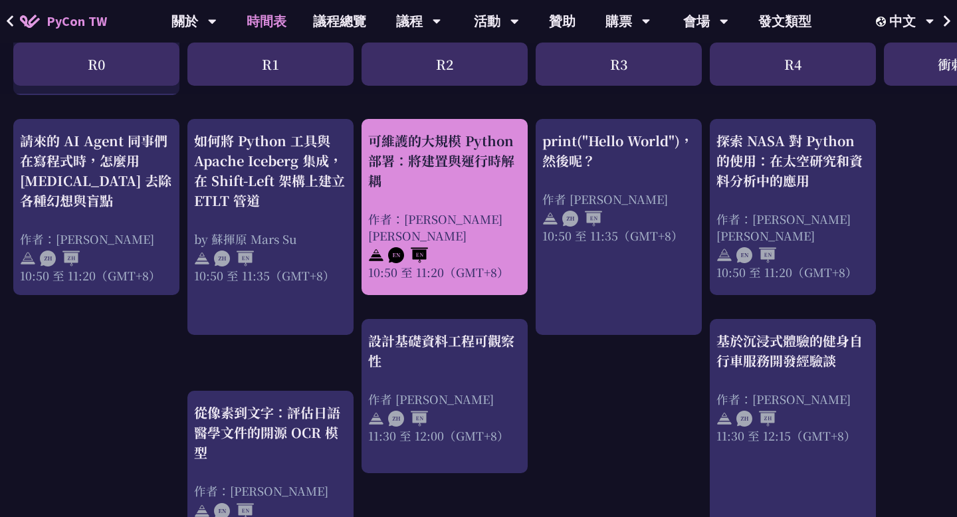
scroll to position [496, 0]
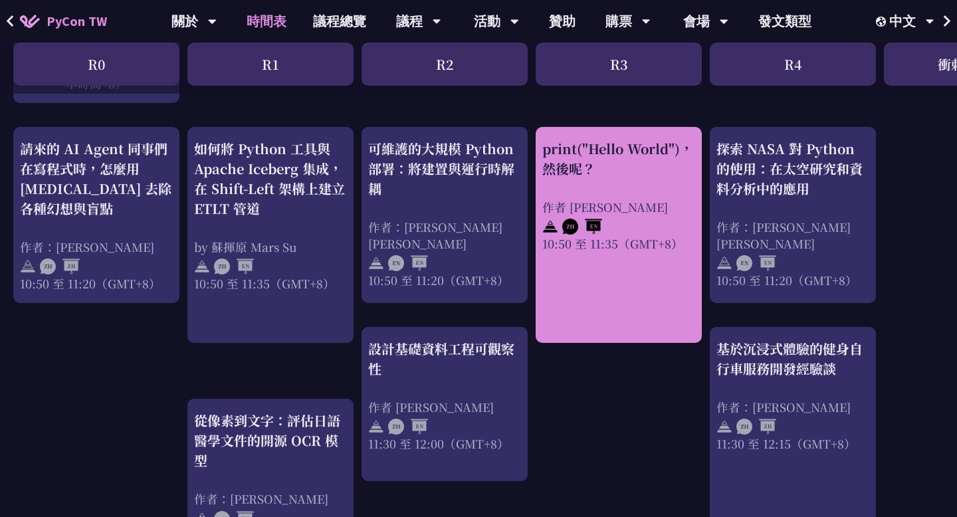
click at [617, 185] on div "print("Hello World")，然後呢？ 作者 [PERSON_NAME] 10:50 至 11:35（GMT+8）" at bounding box center [618, 195] width 153 height 113
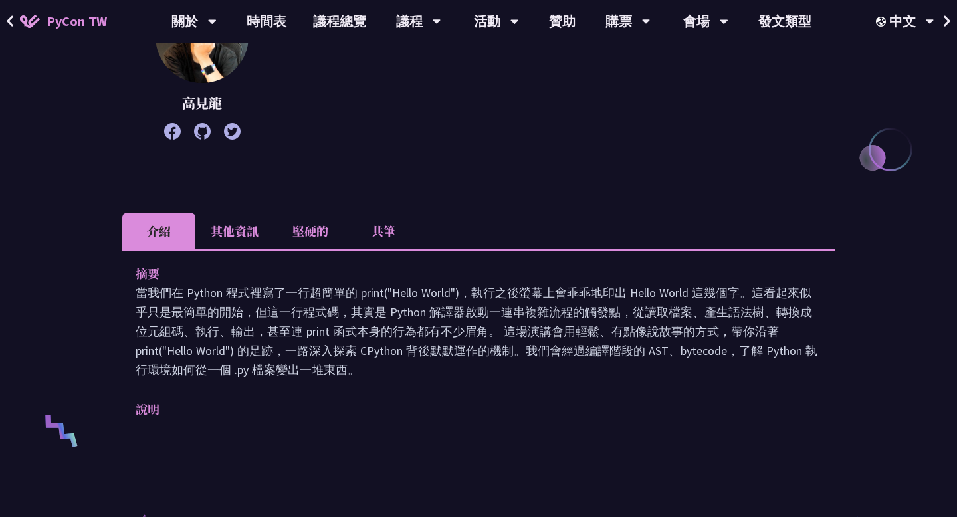
scroll to position [496, 0]
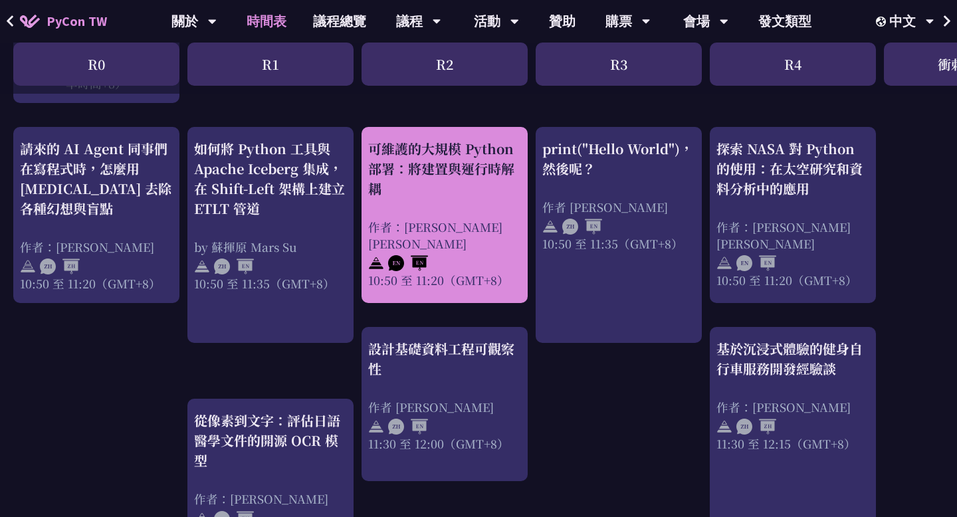
click at [519, 223] on div "作者：[PERSON_NAME] [PERSON_NAME]" at bounding box center [444, 235] width 153 height 33
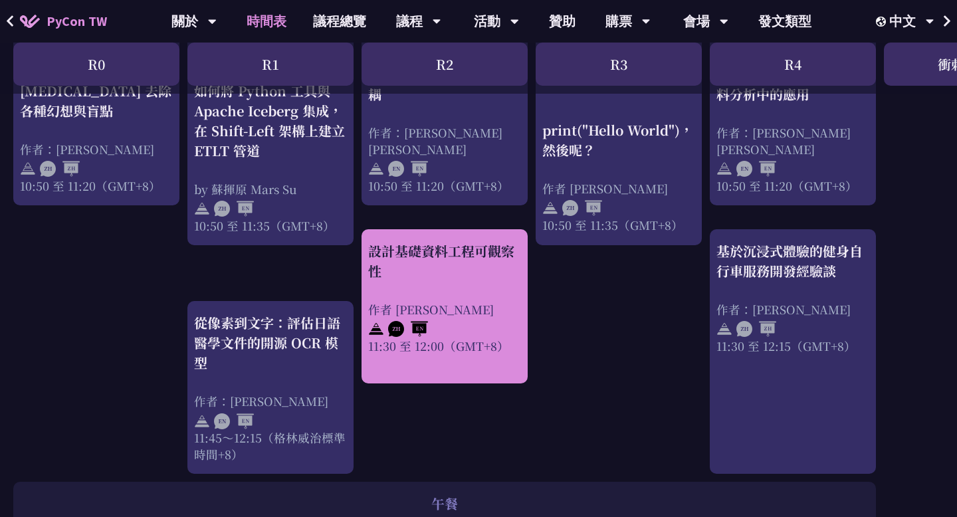
scroll to position [594, 0]
